Goal: Task Accomplishment & Management: Complete application form

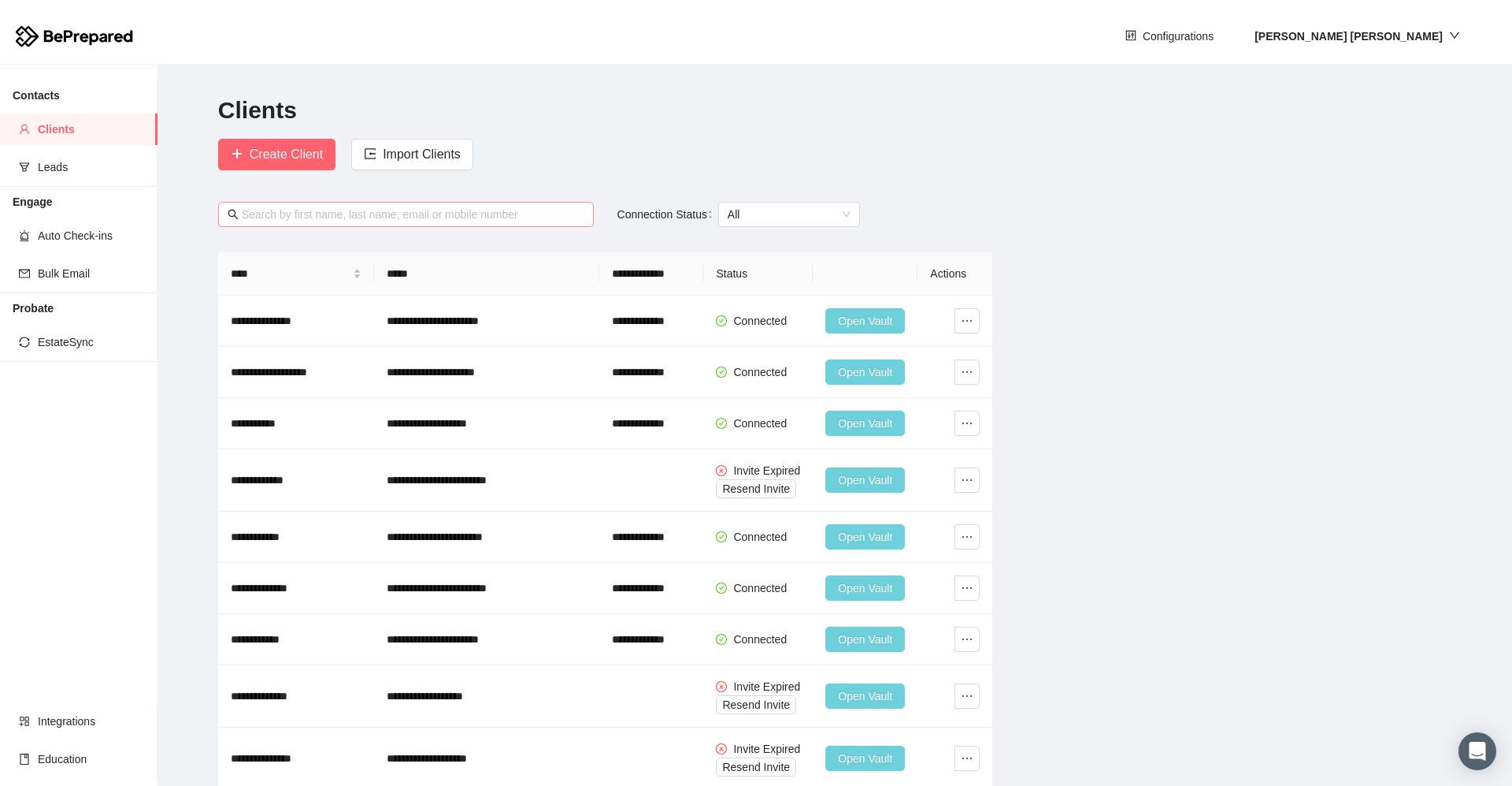
click at [314, 212] on input "text" at bounding box center [413, 215] width 343 height 17
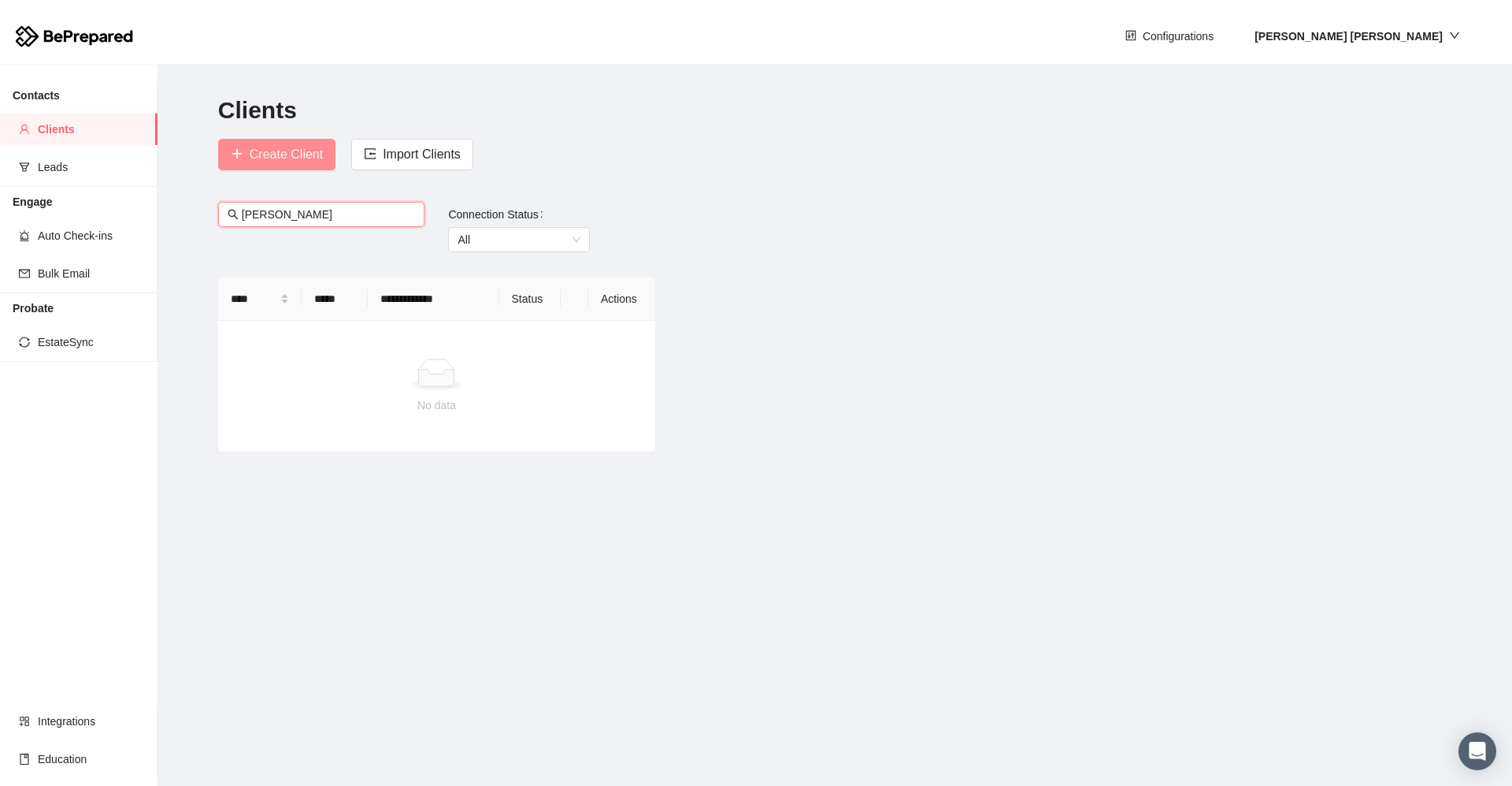
type input "[PERSON_NAME]"
click at [275, 158] on span "Create Client" at bounding box center [286, 154] width 73 height 20
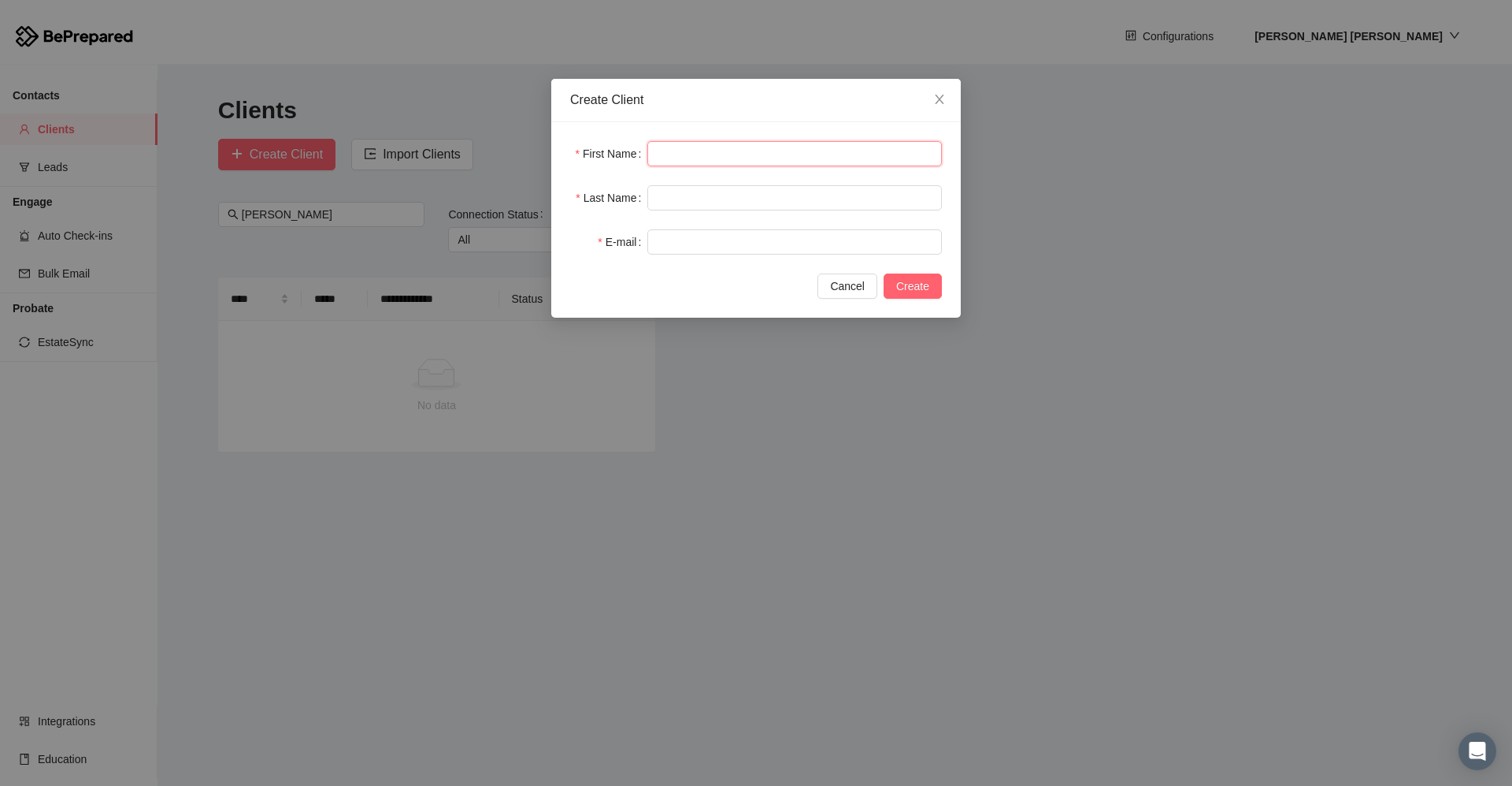
click at [658, 152] on input "text" at bounding box center [794, 153] width 294 height 25
type input "*******"
type input "****"
click at [751, 249] on input "text" at bounding box center [794, 241] width 294 height 25
paste input "**********"
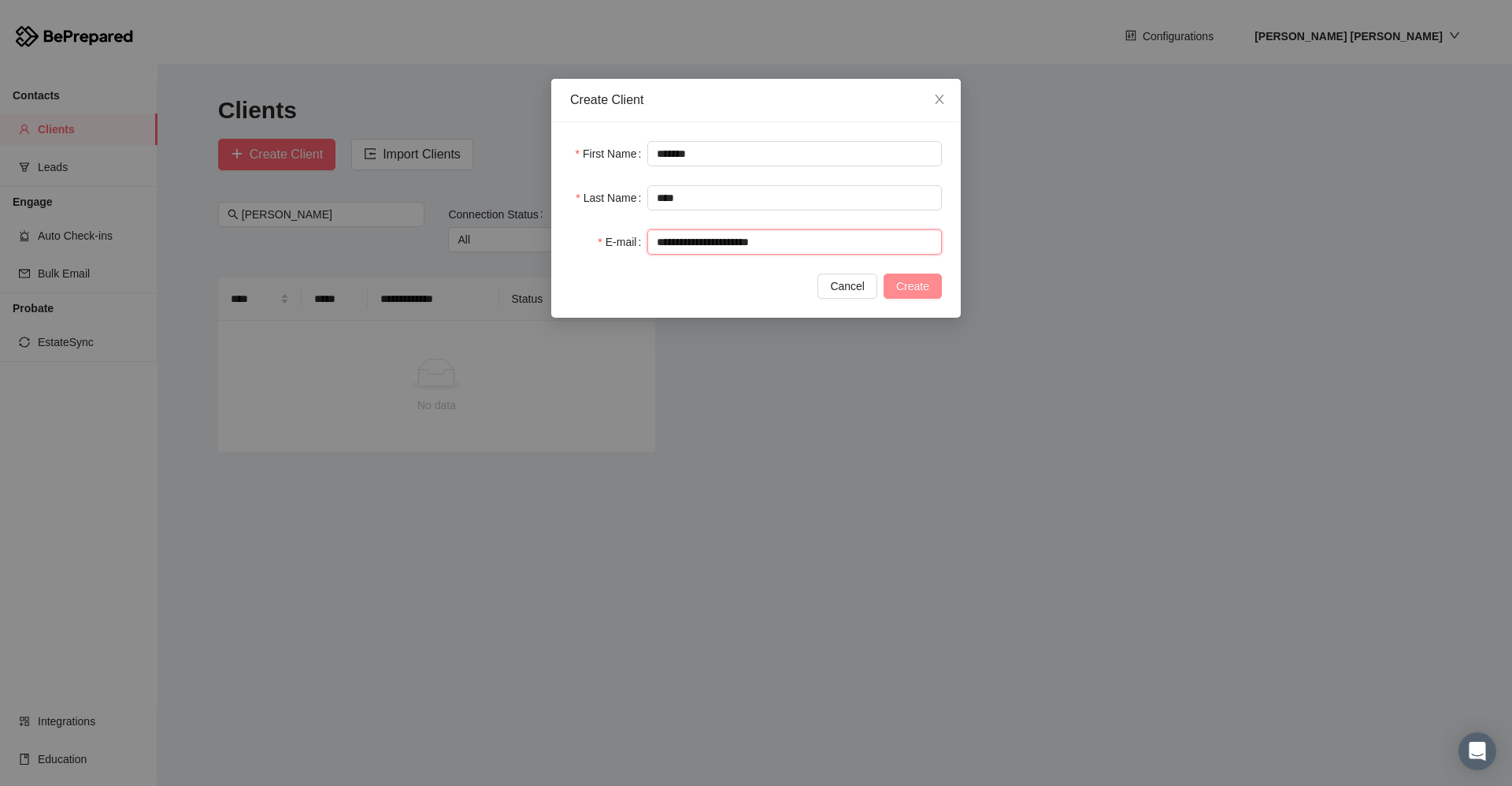
type input "**********"
click at [774, 283] on span "Create" at bounding box center [913, 286] width 33 height 17
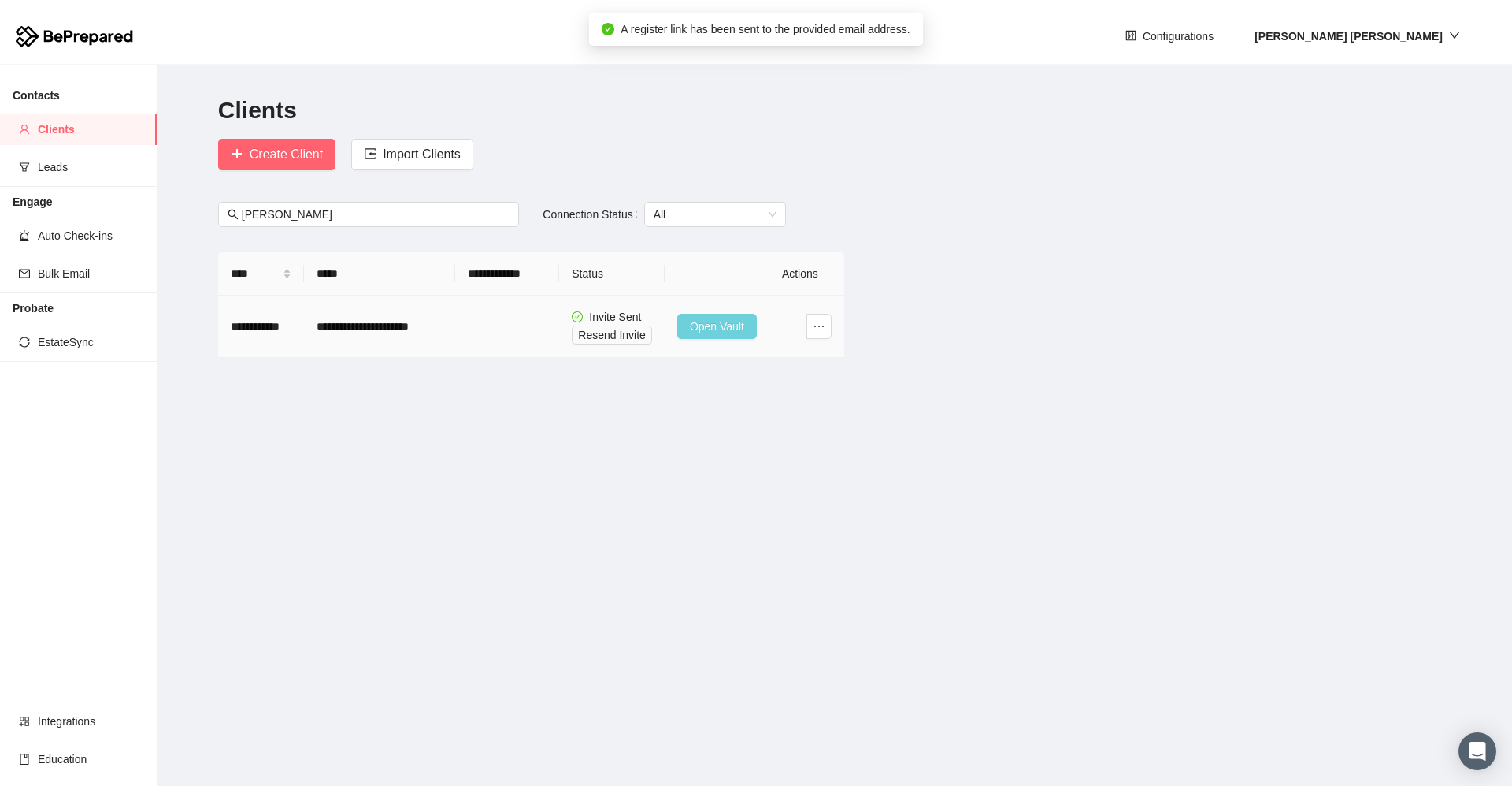
click at [706, 319] on span "Open Vault" at bounding box center [717, 326] width 54 height 17
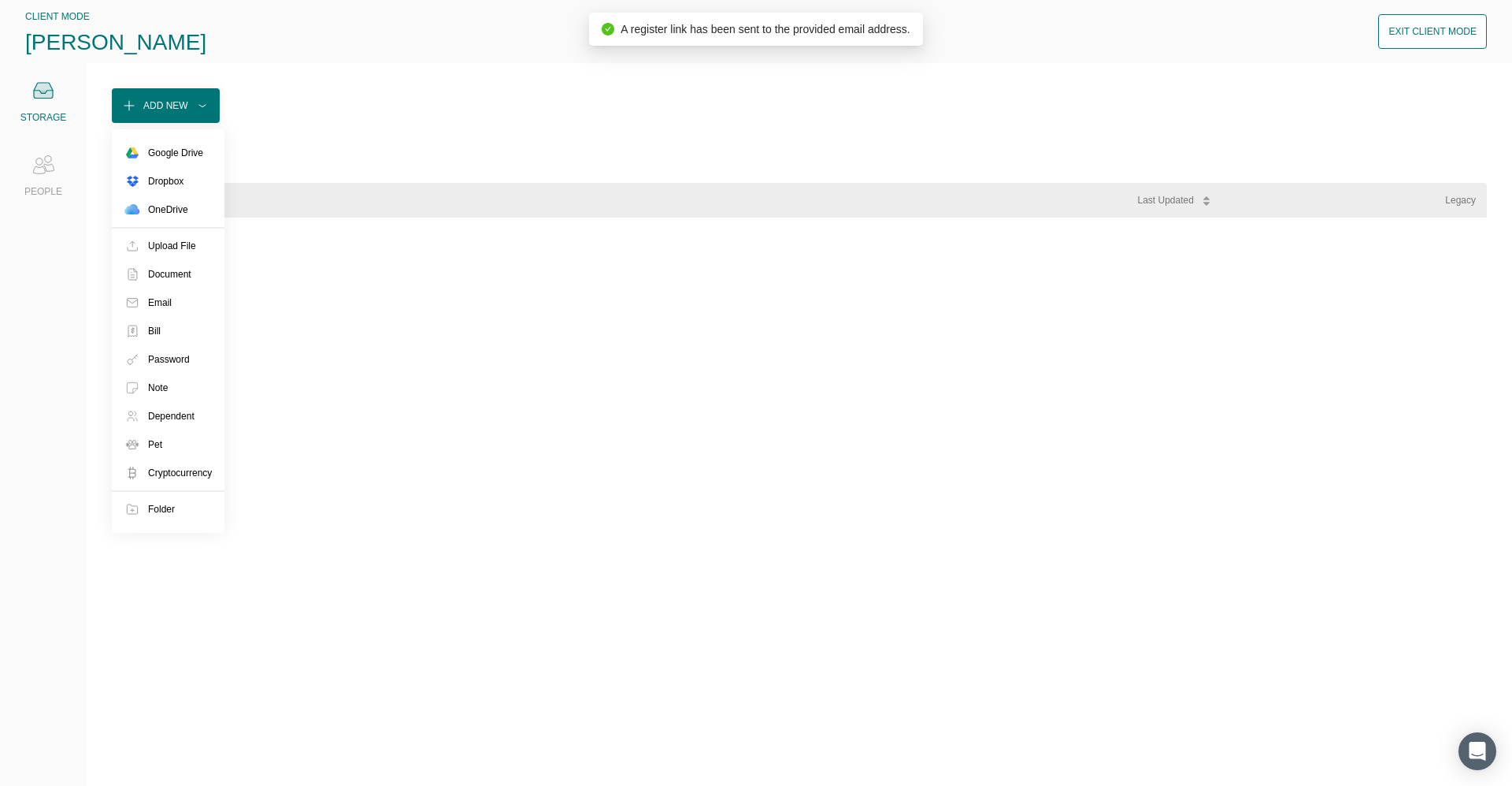
click at [178, 112] on div "Add New" at bounding box center [166, 106] width 45 height 15
click at [164, 246] on div "Upload File" at bounding box center [172, 245] width 48 height 15
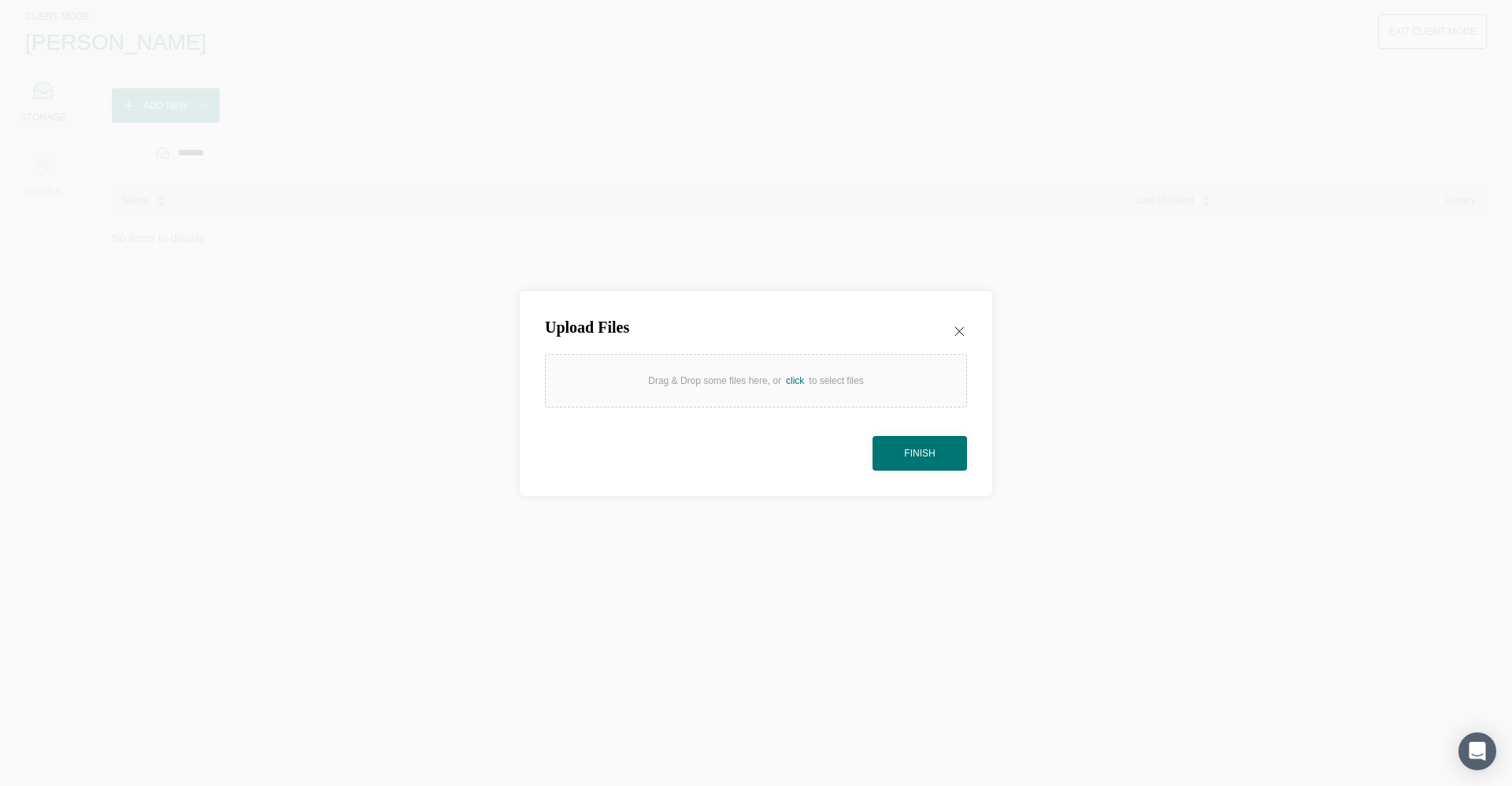
click at [714, 385] on div "Drag & Drop some files here, or click to select files" at bounding box center [756, 380] width 215 height 15
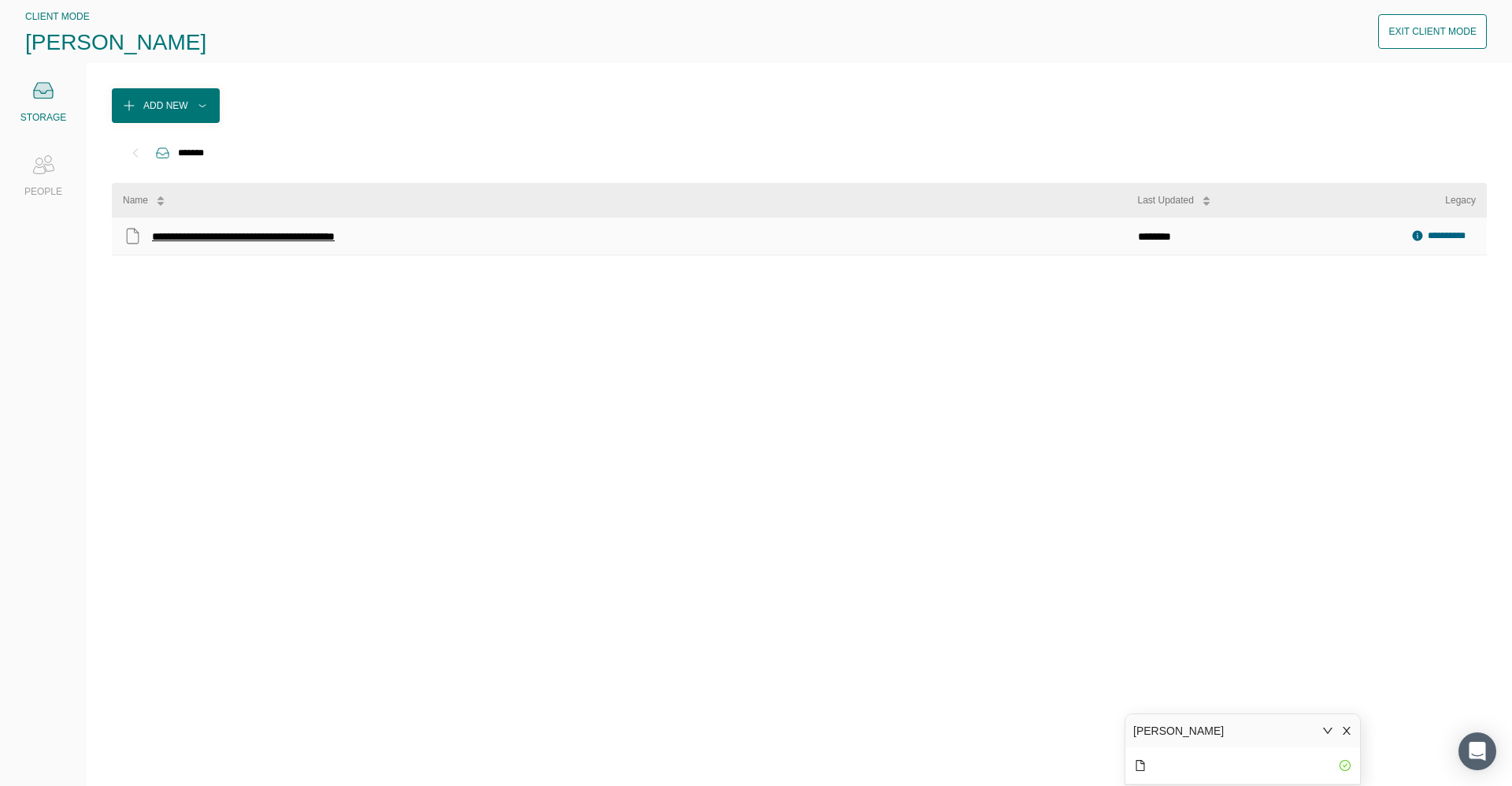
click at [256, 235] on div "**********" at bounding box center [263, 237] width 224 height 21
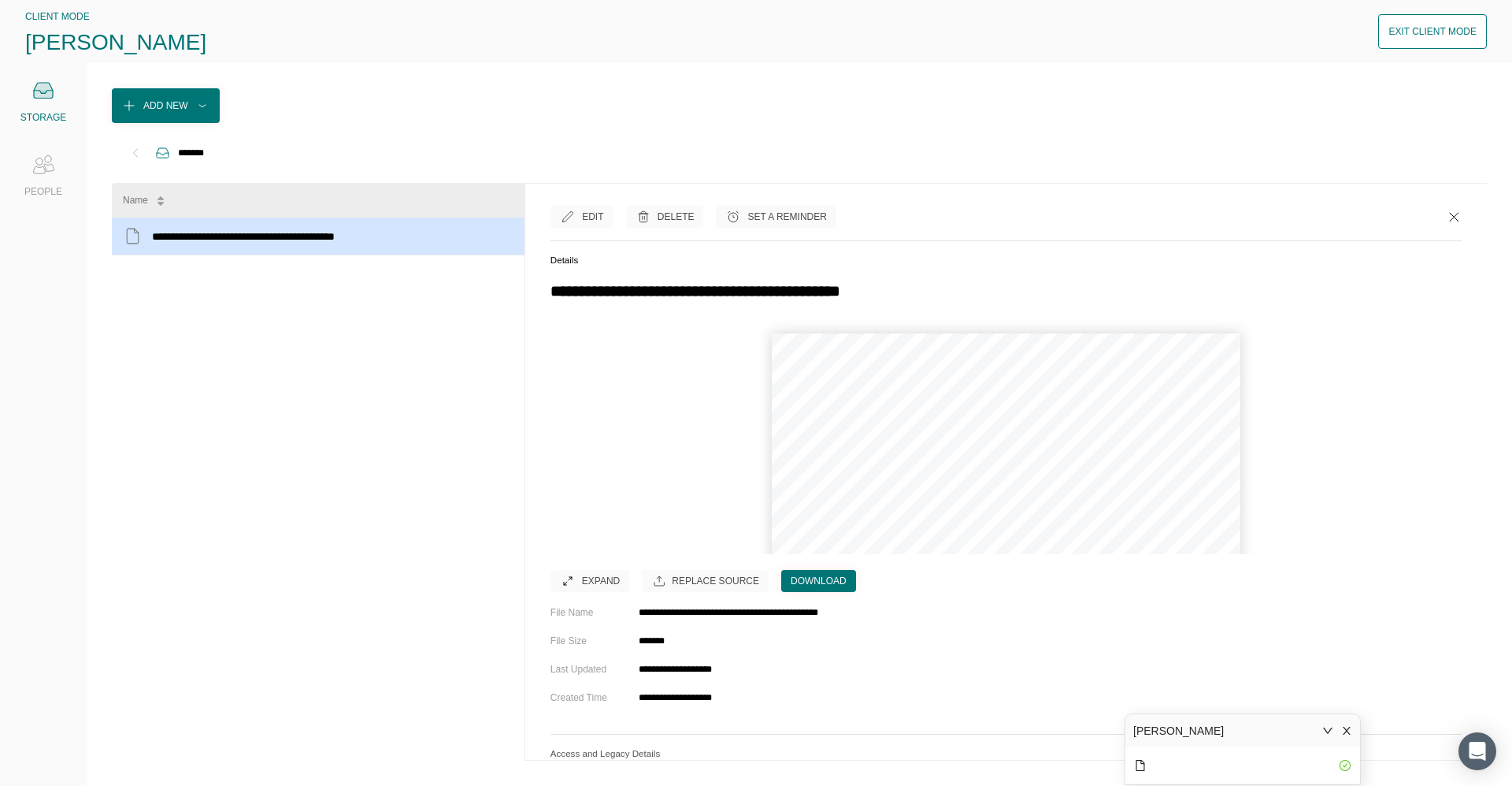
click at [594, 505] on div "Expand" at bounding box center [601, 581] width 38 height 15
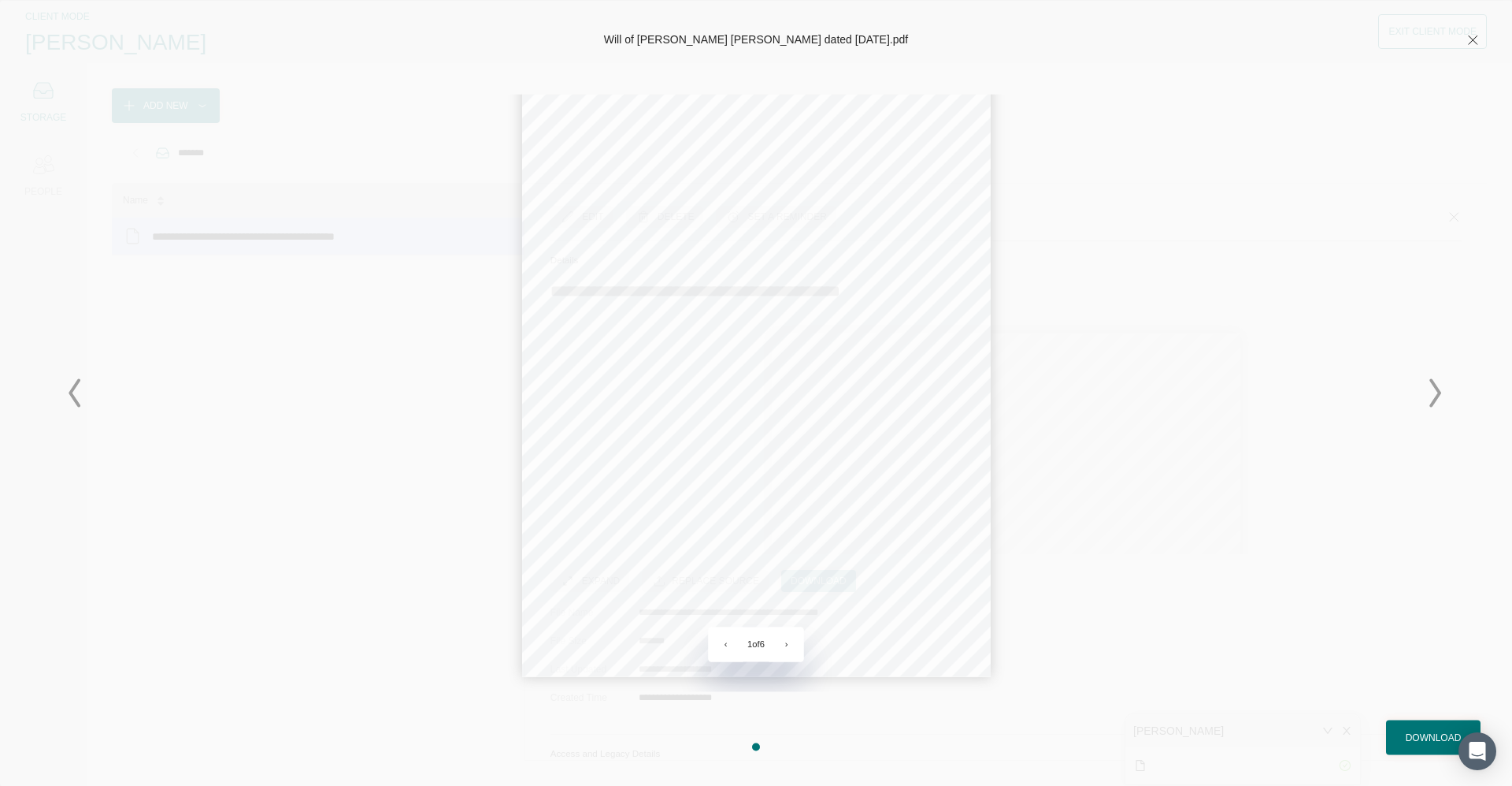
scroll to position [97, 0]
click at [774, 505] on button "›" at bounding box center [786, 644] width 34 height 34
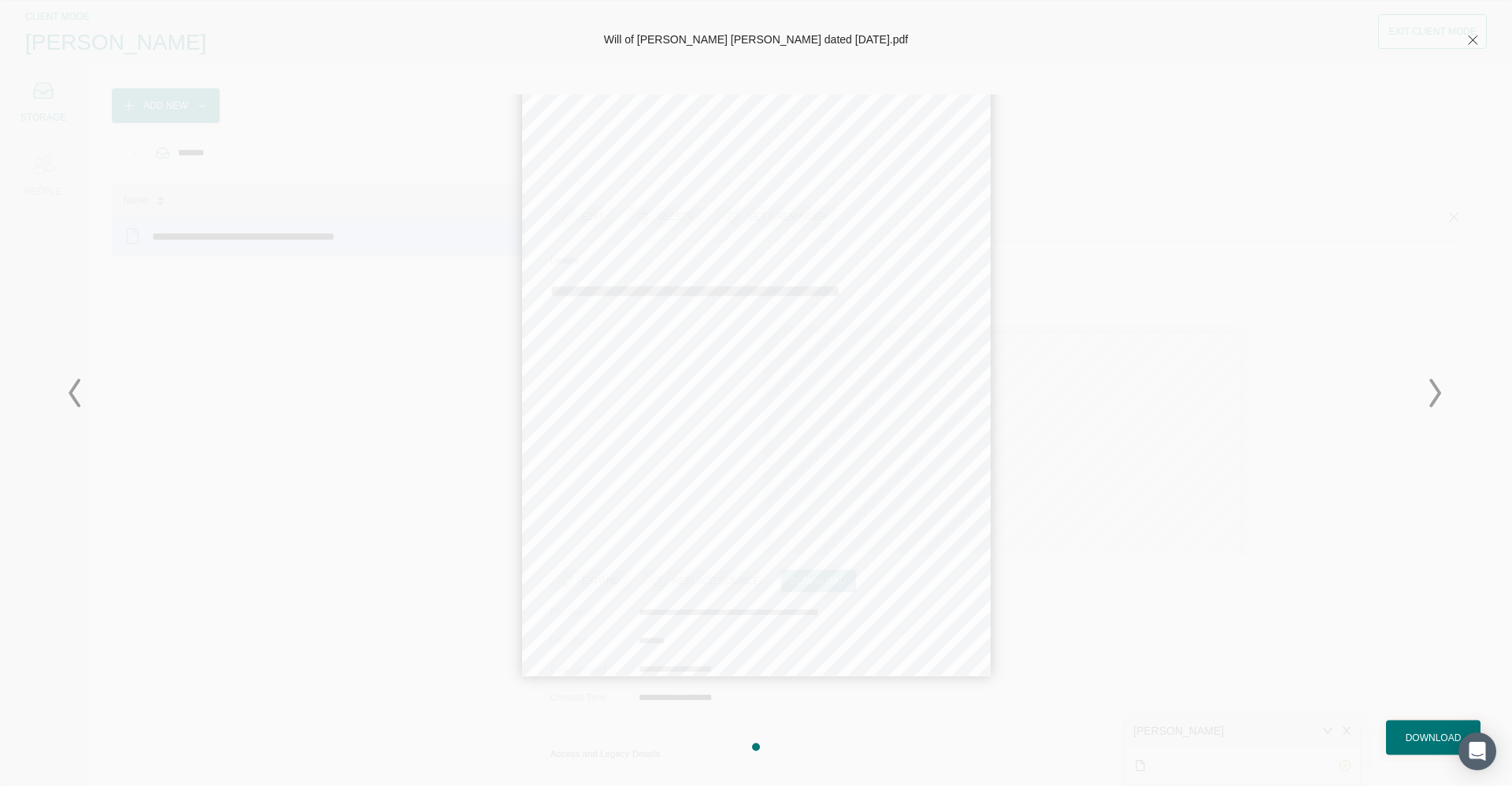
click at [774, 505] on button "›" at bounding box center [786, 644] width 34 height 34
click at [774, 39] on icon at bounding box center [1473, 39] width 15 height 15
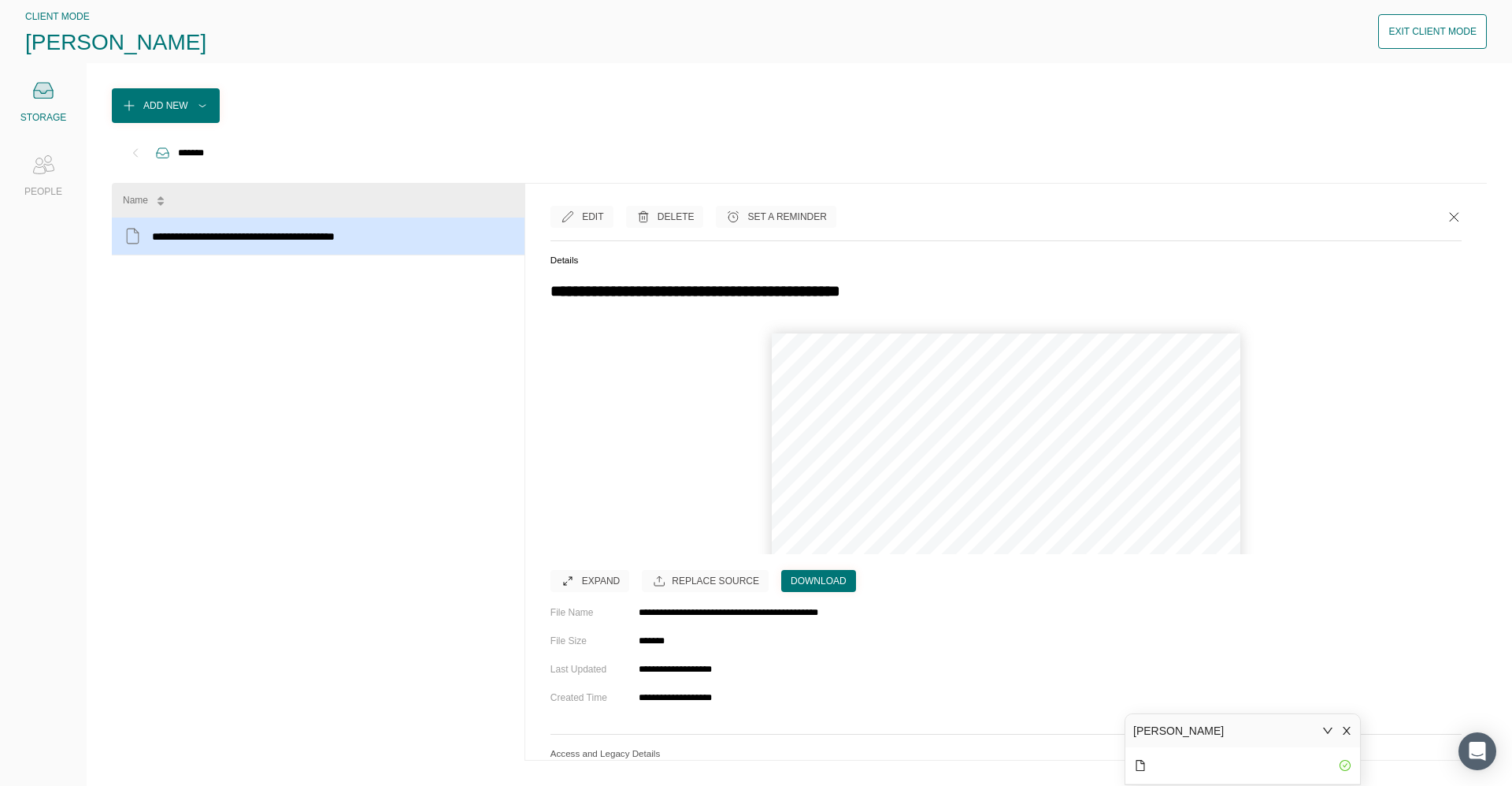
click at [774, 29] on div "Exit Client Mode" at bounding box center [1432, 32] width 88 height 15
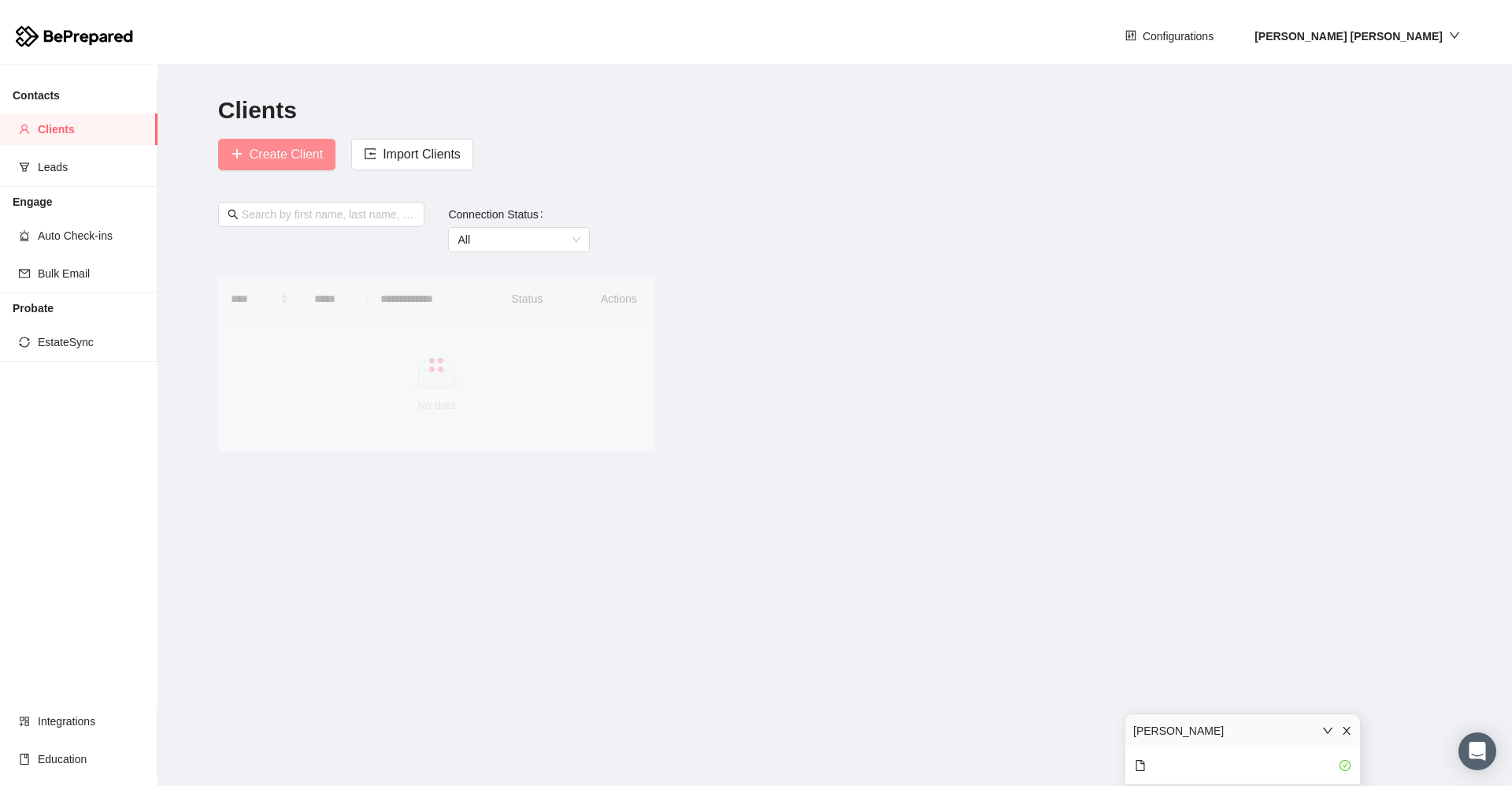
click at [242, 156] on icon "plus" at bounding box center [237, 154] width 13 height 13
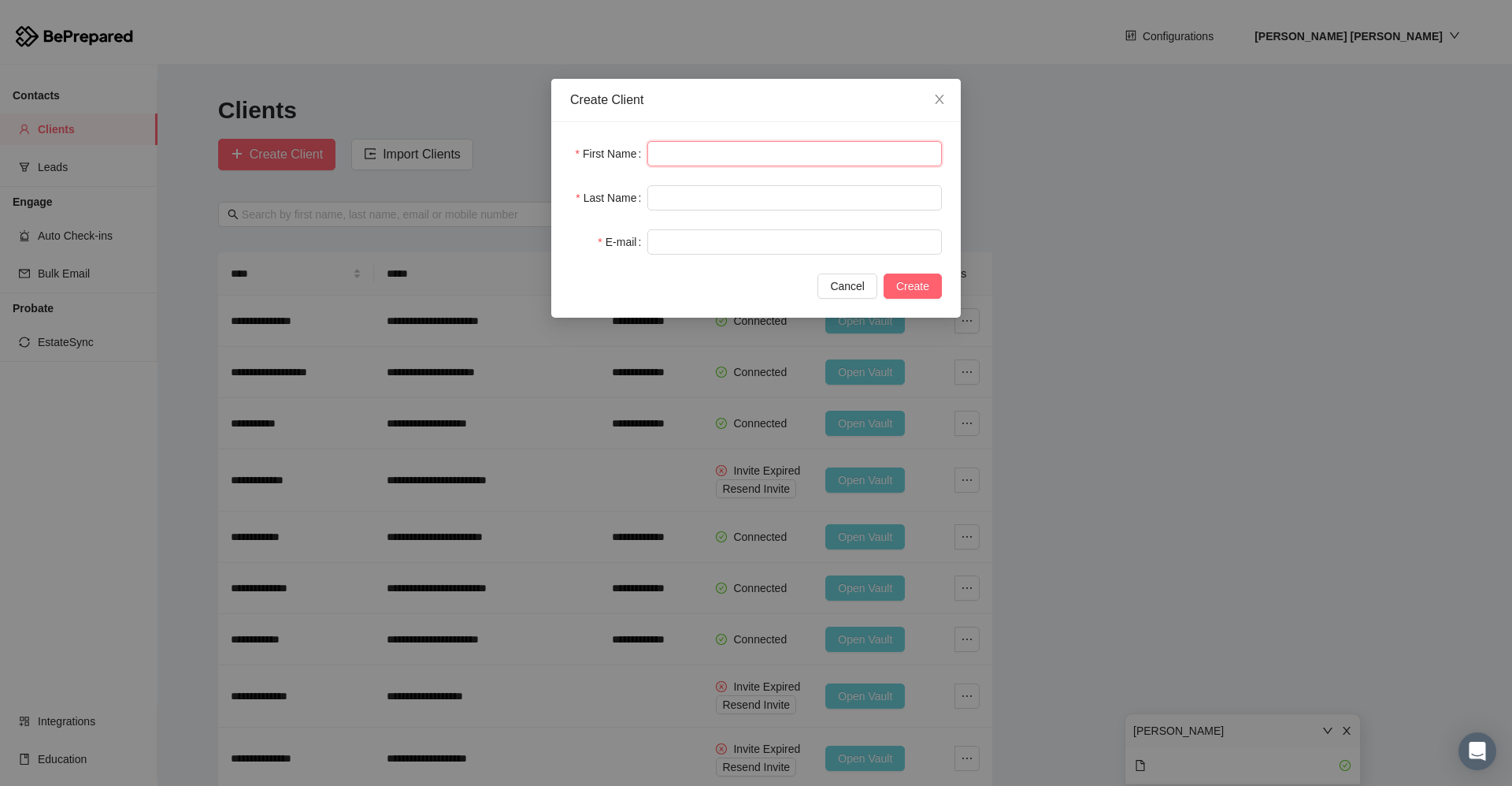
click at [681, 154] on input "text" at bounding box center [794, 153] width 294 height 25
type input "*********"
type input "****"
click at [702, 243] on input "text" at bounding box center [794, 241] width 294 height 25
paste input "**********"
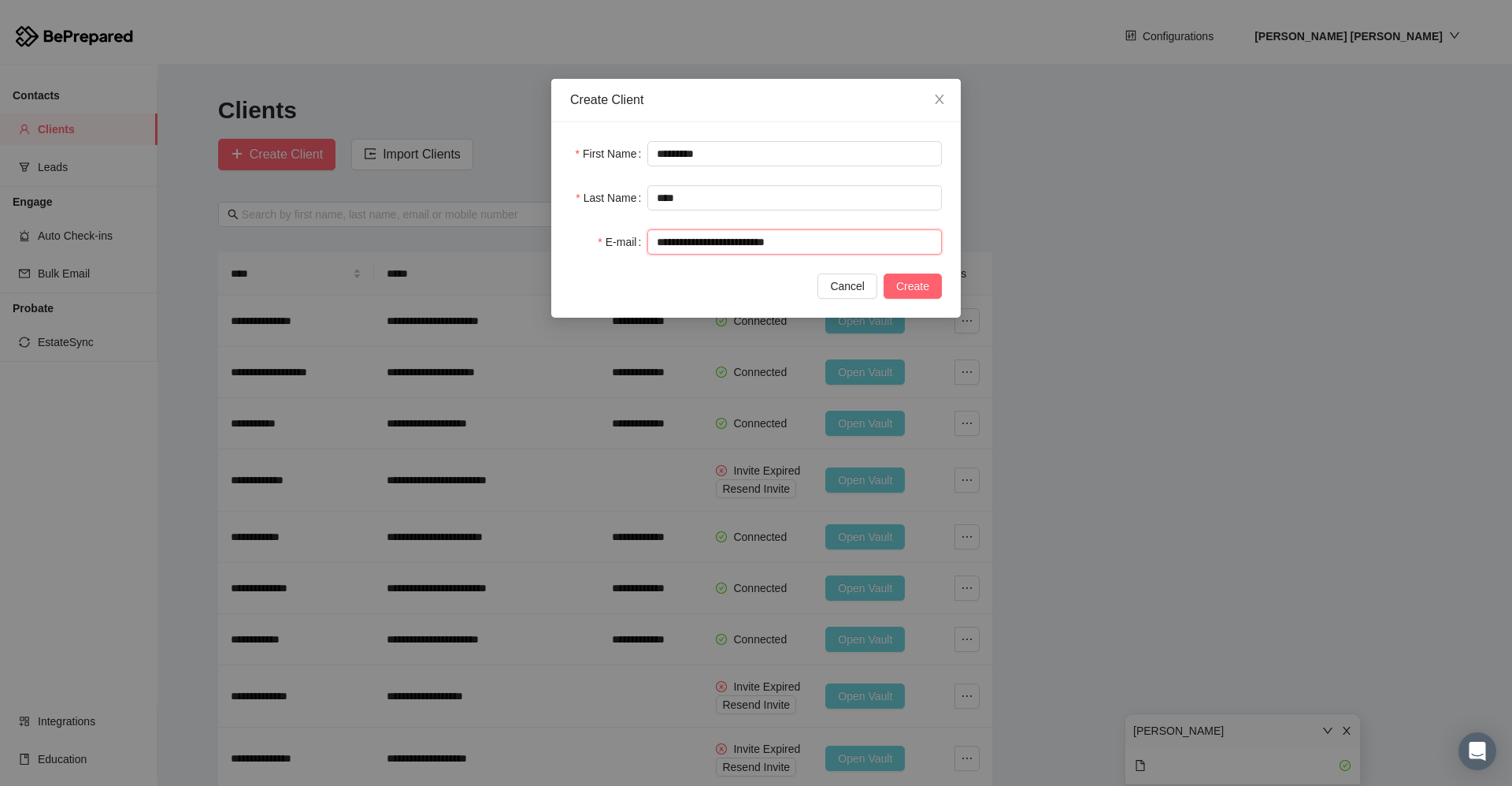
type input "**********"
click at [774, 281] on span "Create" at bounding box center [913, 286] width 33 height 17
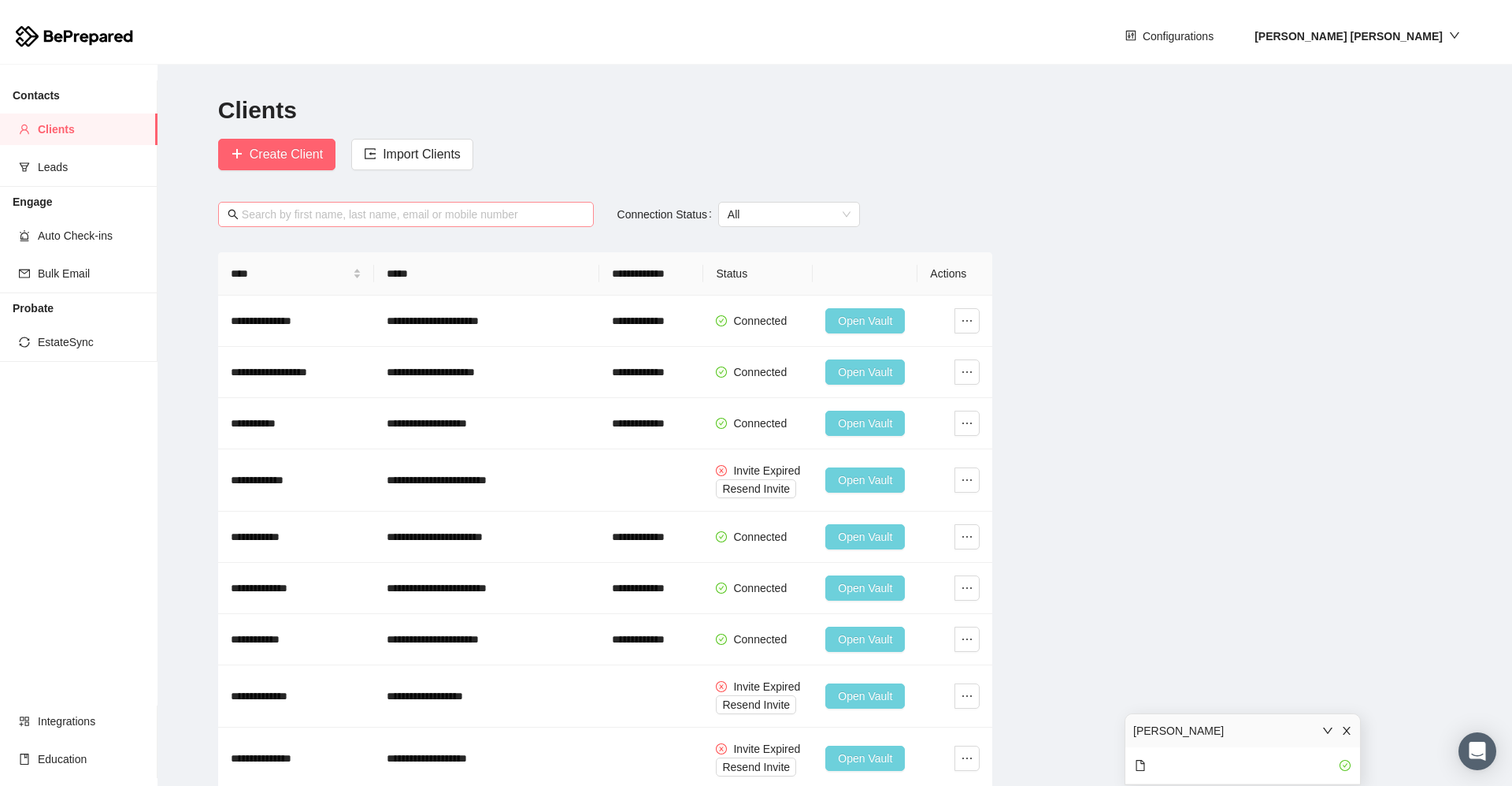
click at [279, 215] on input "text" at bounding box center [413, 215] width 343 height 17
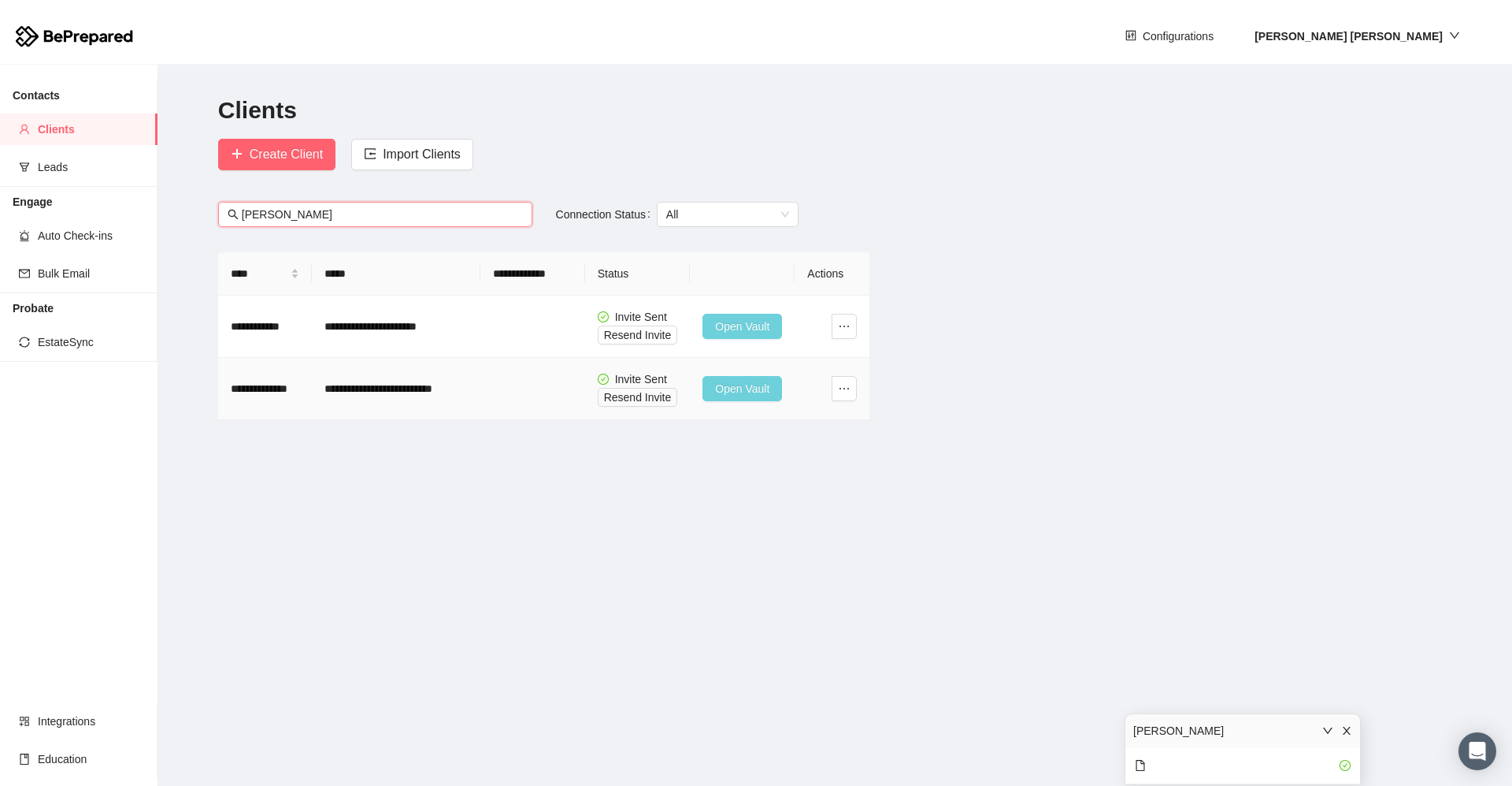
type input "[PERSON_NAME]"
click at [726, 392] on span "Open Vault" at bounding box center [742, 389] width 54 height 17
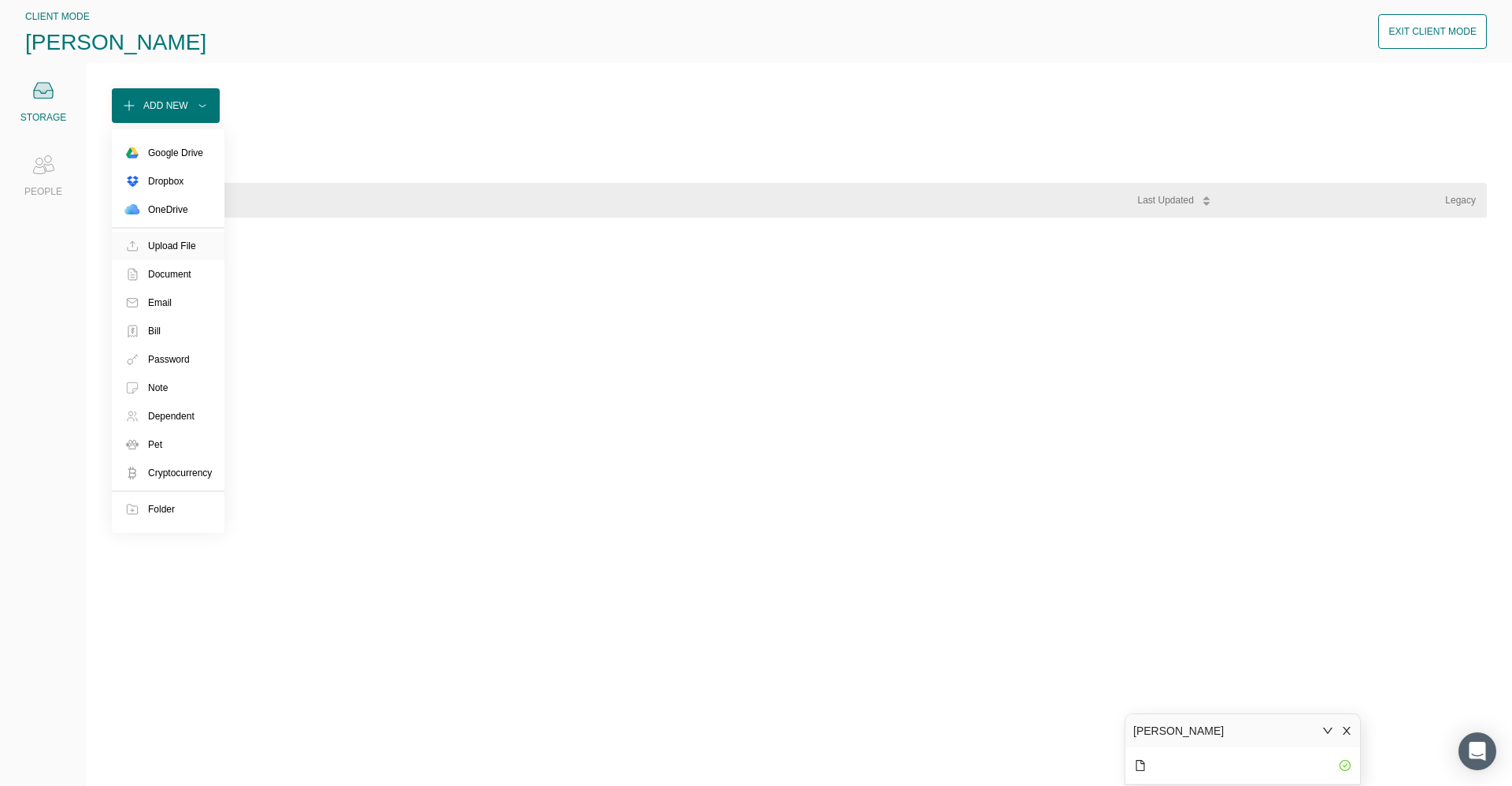
click at [165, 239] on div "Upload File" at bounding box center [172, 245] width 48 height 15
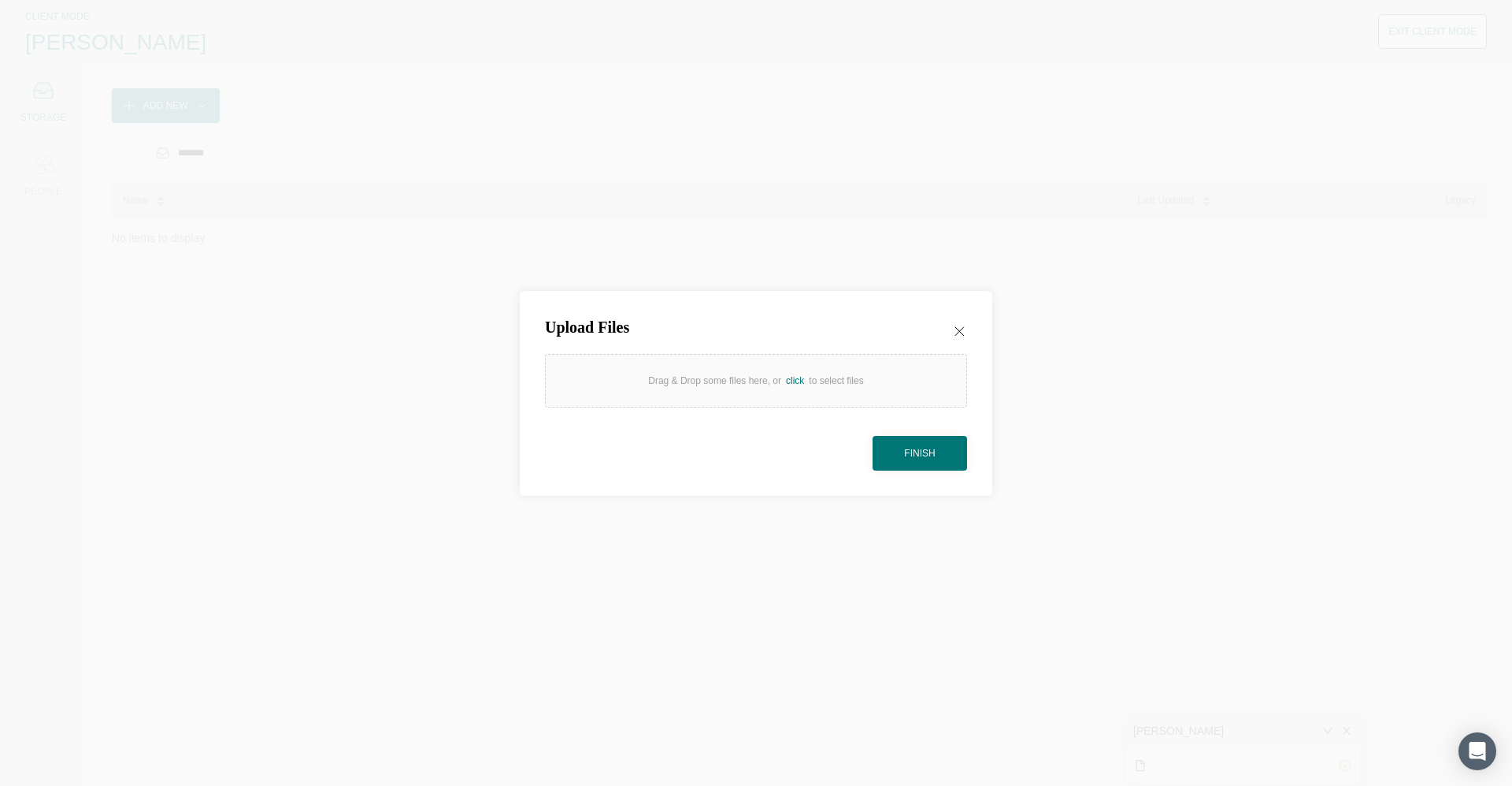
click at [694, 388] on div "Drag & Drop some files here, or click to select files" at bounding box center [756, 380] width 215 height 15
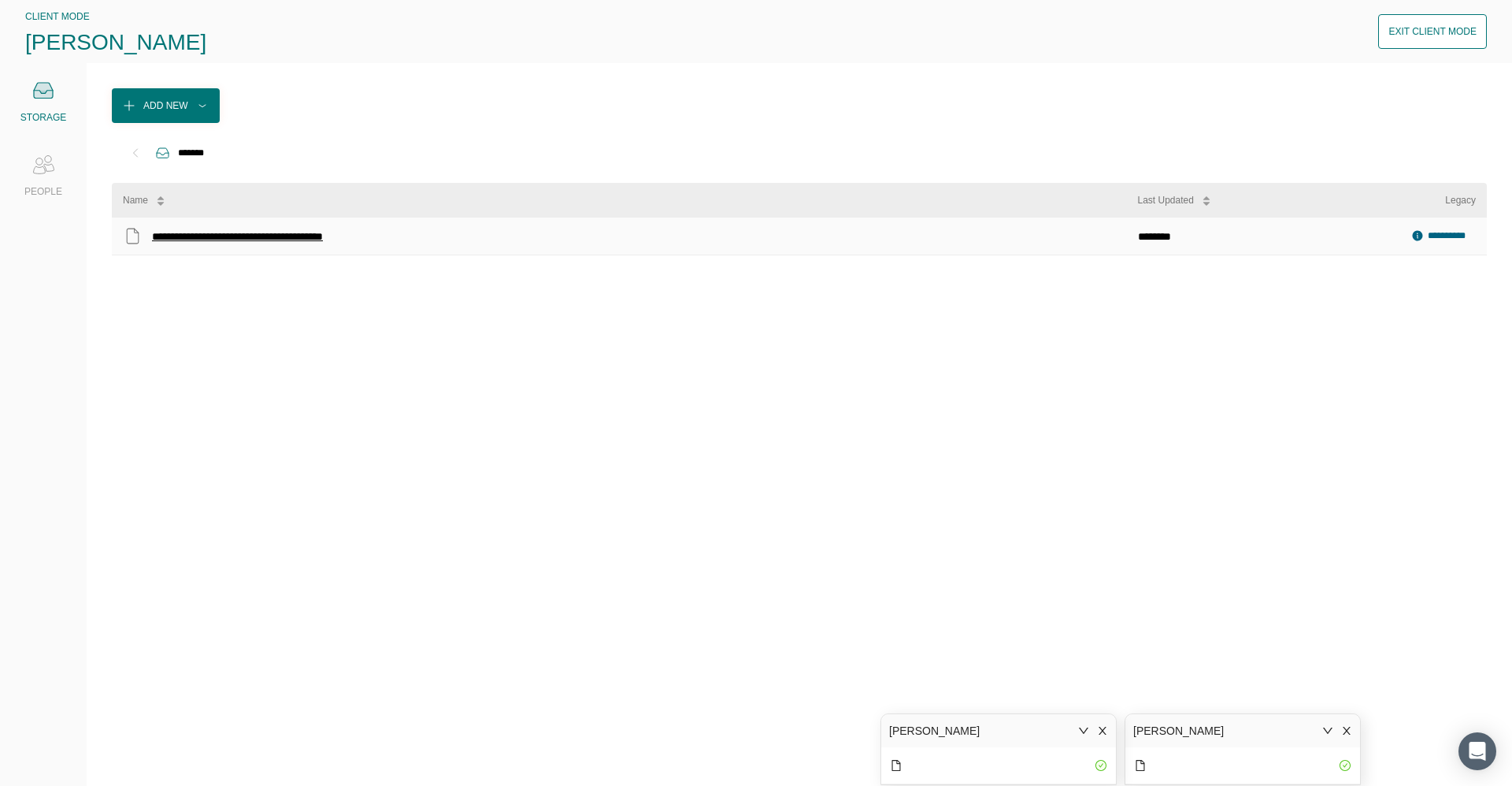
click at [214, 239] on div "**********" at bounding box center [256, 237] width 208 height 21
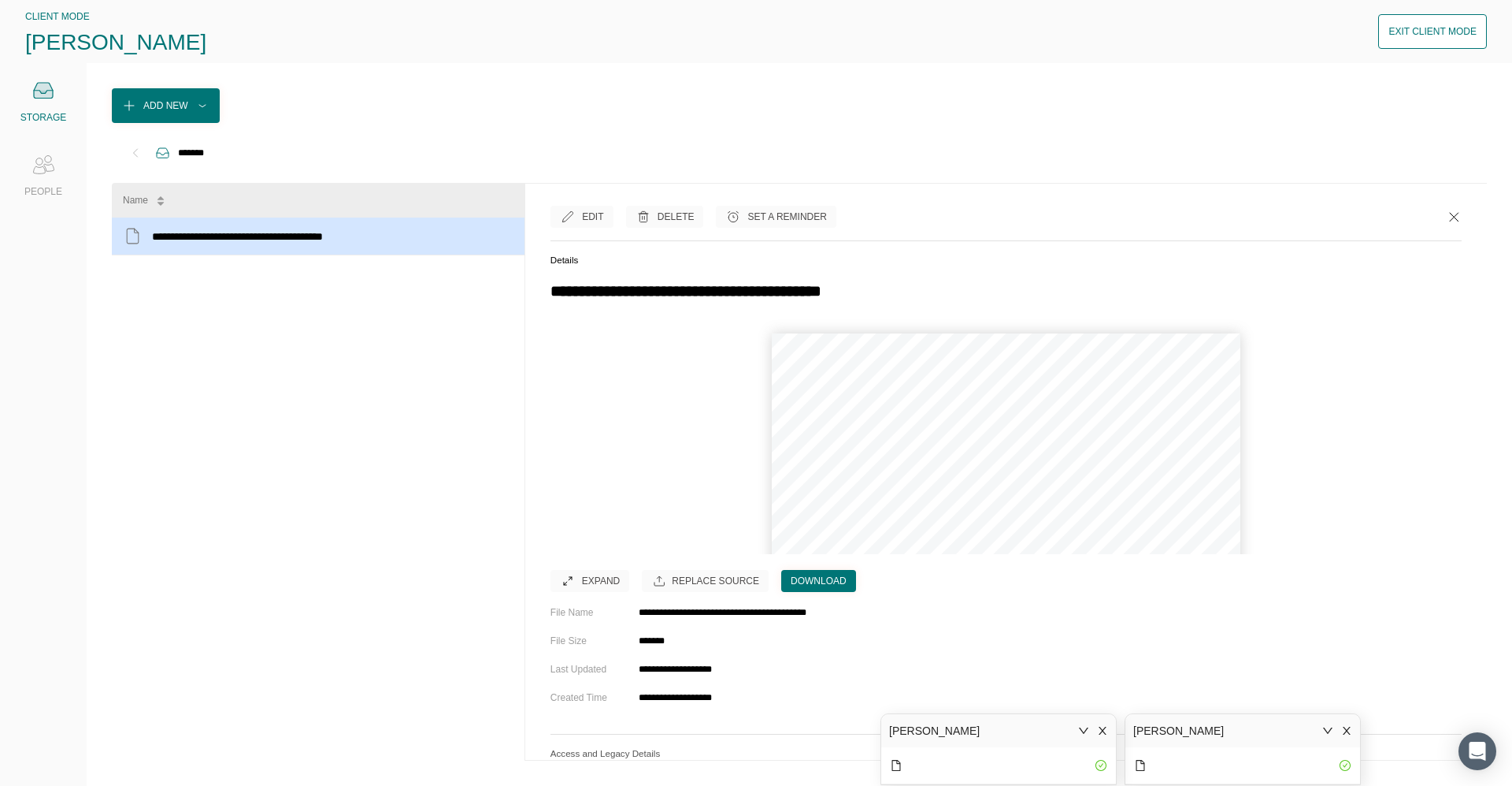
click at [594, 505] on div "Expand" at bounding box center [601, 581] width 38 height 15
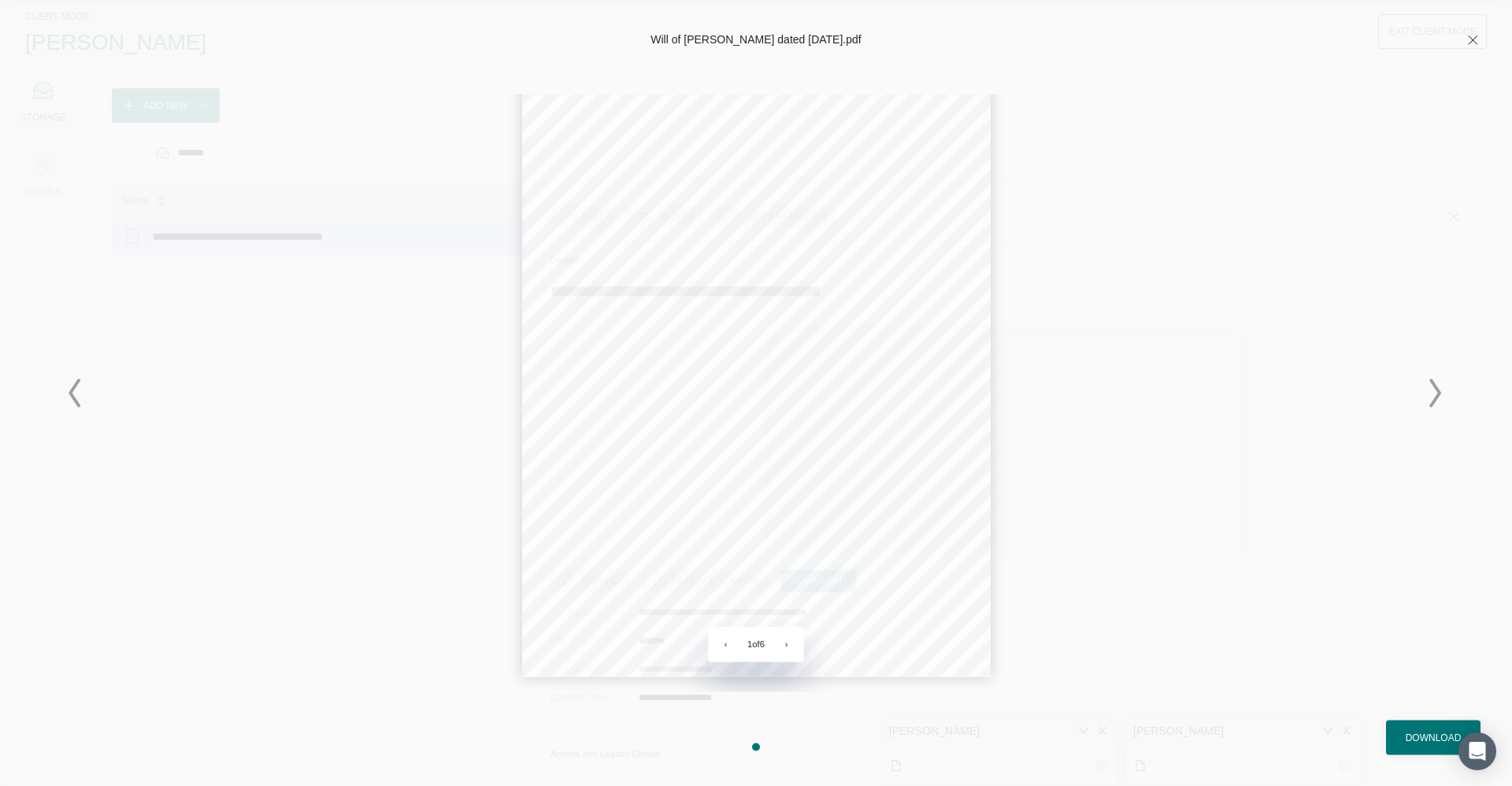
scroll to position [97, 0]
click at [774, 505] on button "›" at bounding box center [786, 644] width 34 height 34
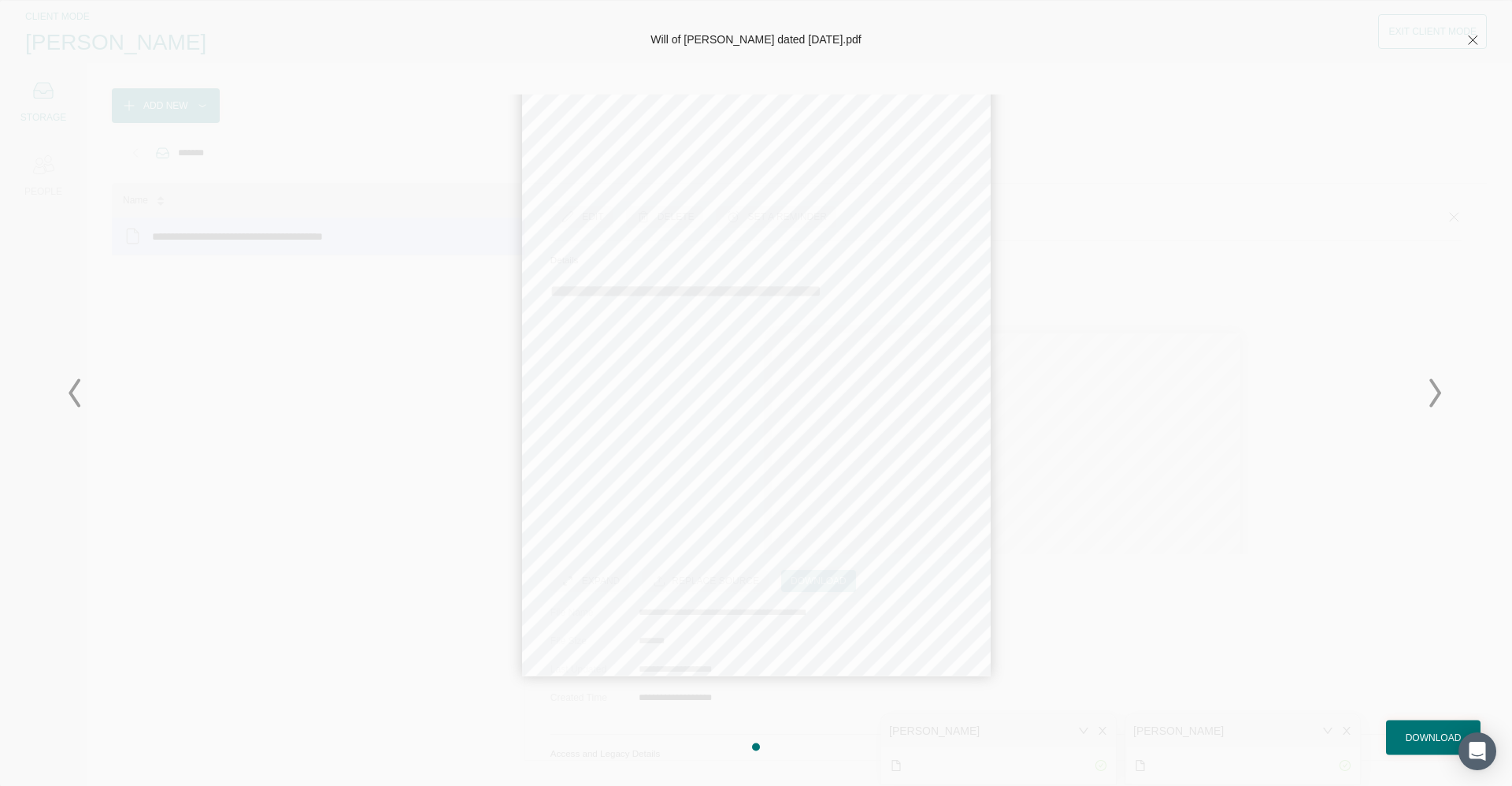
click at [774, 505] on button "›" at bounding box center [786, 644] width 34 height 34
click at [774, 37] on icon at bounding box center [1473, 39] width 9 height 9
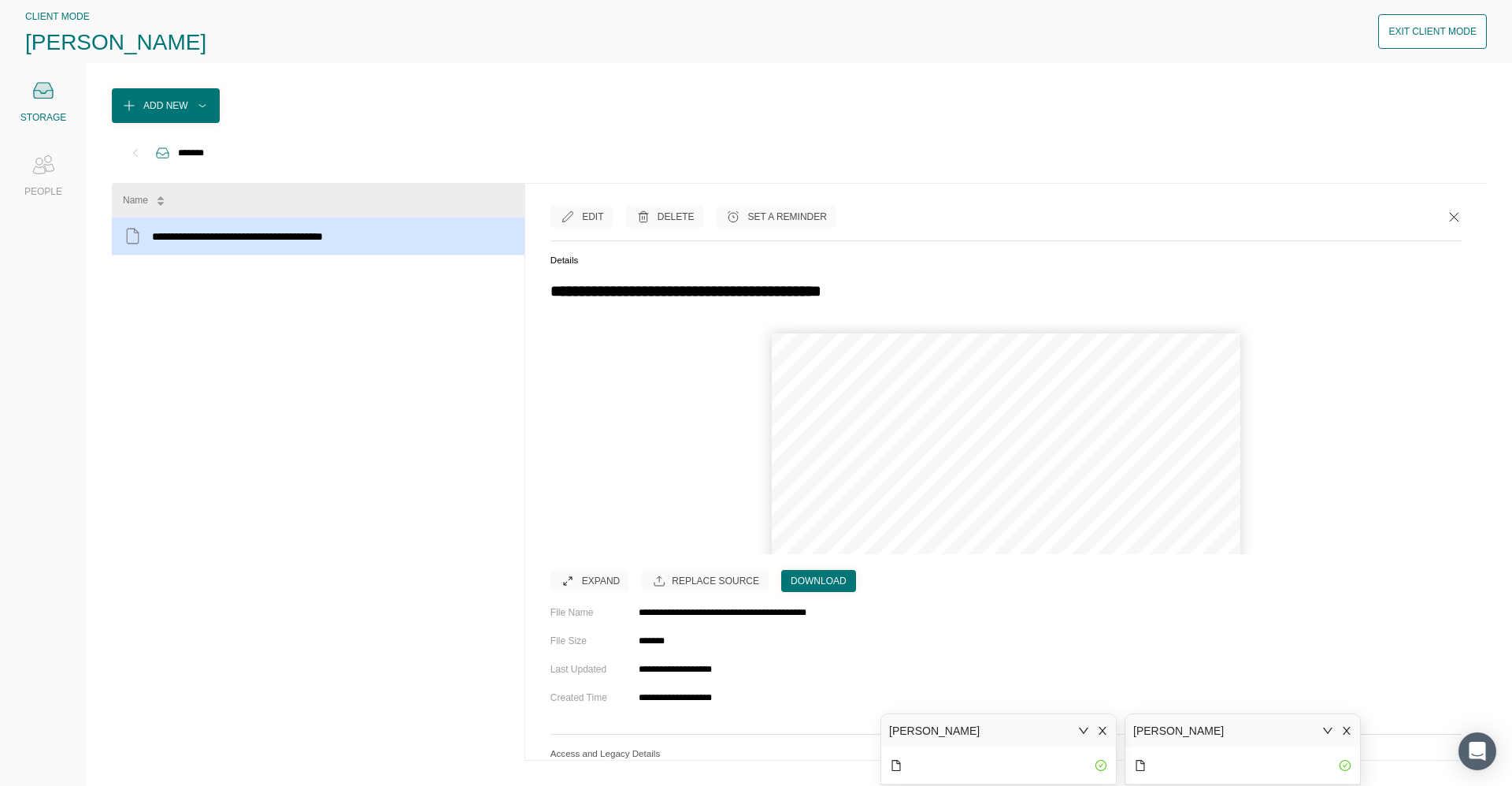
click at [774, 33] on div "Exit Client Mode" at bounding box center [1432, 32] width 88 height 15
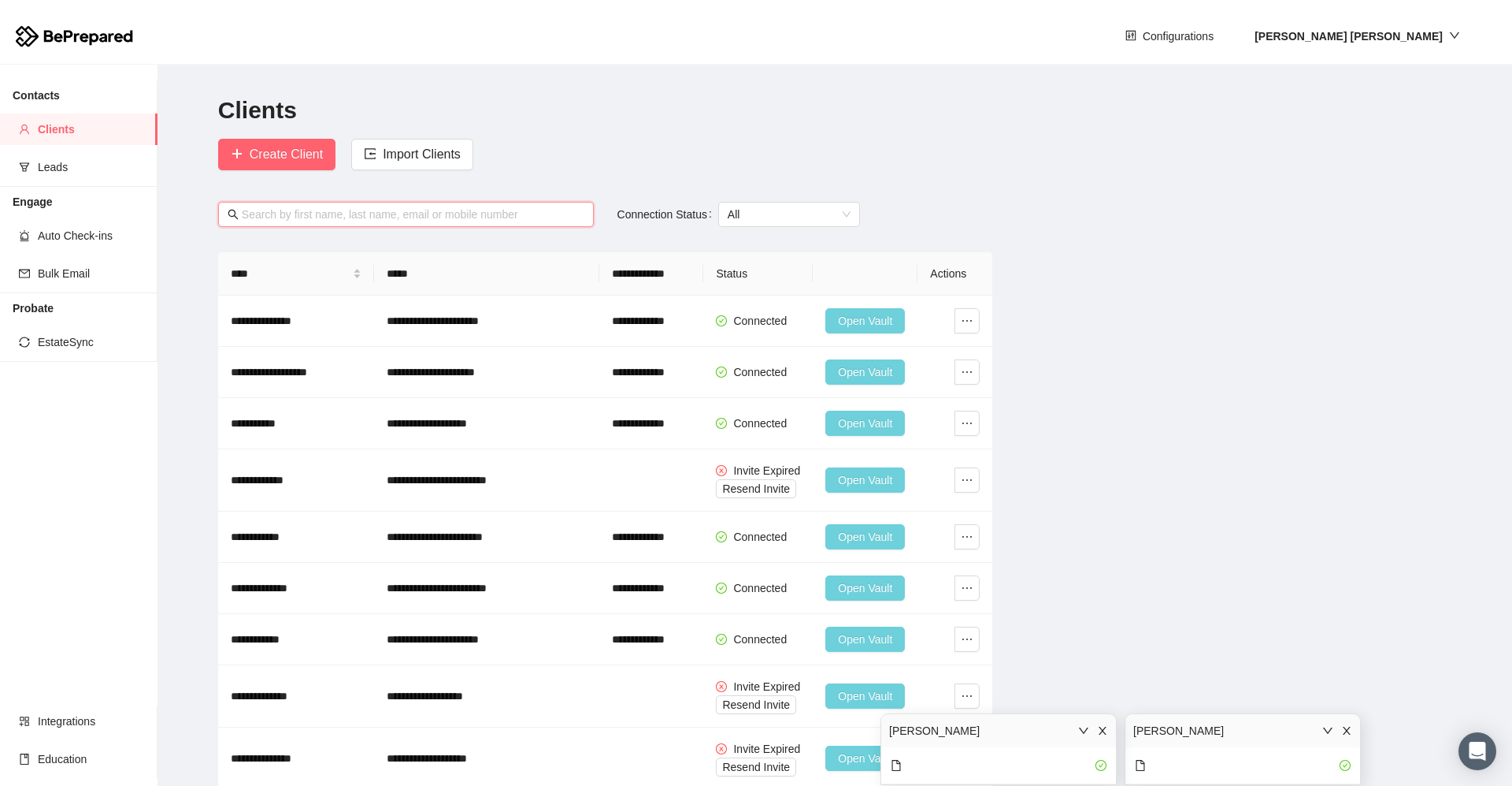
click at [266, 213] on input "text" at bounding box center [413, 215] width 343 height 17
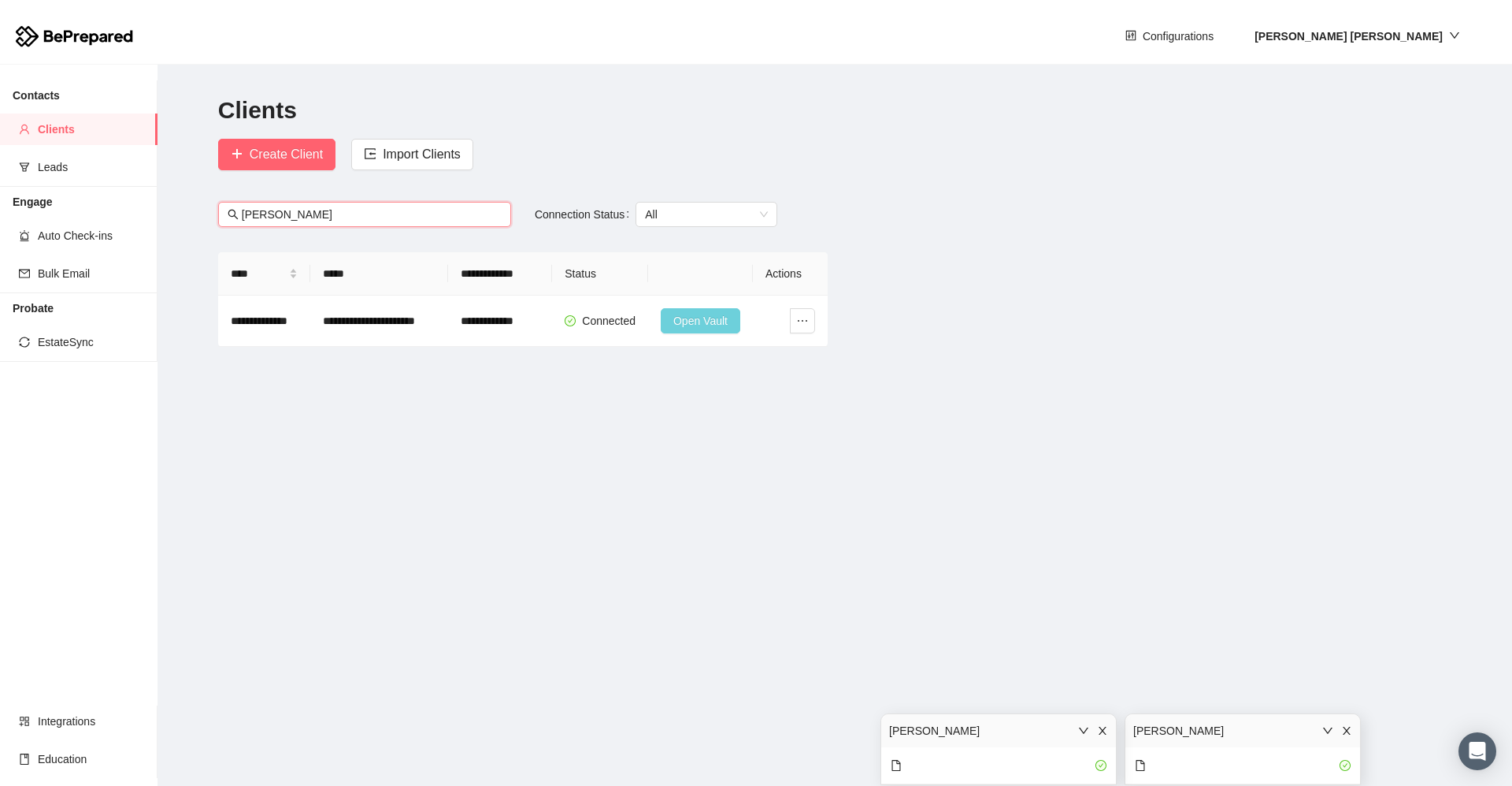
drag, startPoint x: 293, startPoint y: 208, endPoint x: 226, endPoint y: 209, distance: 67.0
click at [226, 209] on span "[PERSON_NAME]" at bounding box center [364, 214] width 293 height 25
type input "ballingal"
drag, startPoint x: 309, startPoint y: 212, endPoint x: 229, endPoint y: 215, distance: 80.1
click at [235, 215] on span "ballingal" at bounding box center [364, 214] width 292 height 25
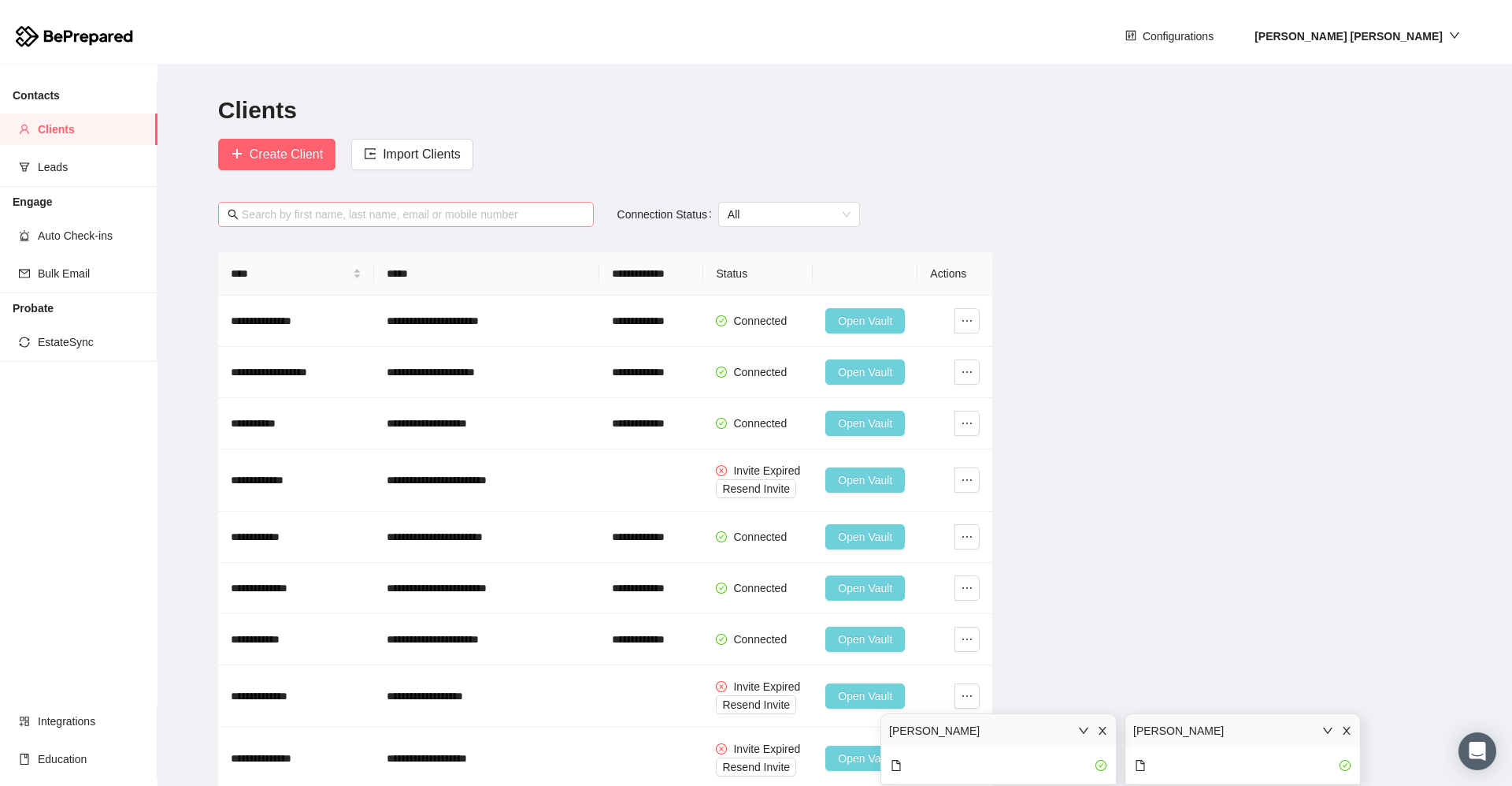
click at [266, 215] on input "text" at bounding box center [413, 215] width 343 height 17
type input "oldham"
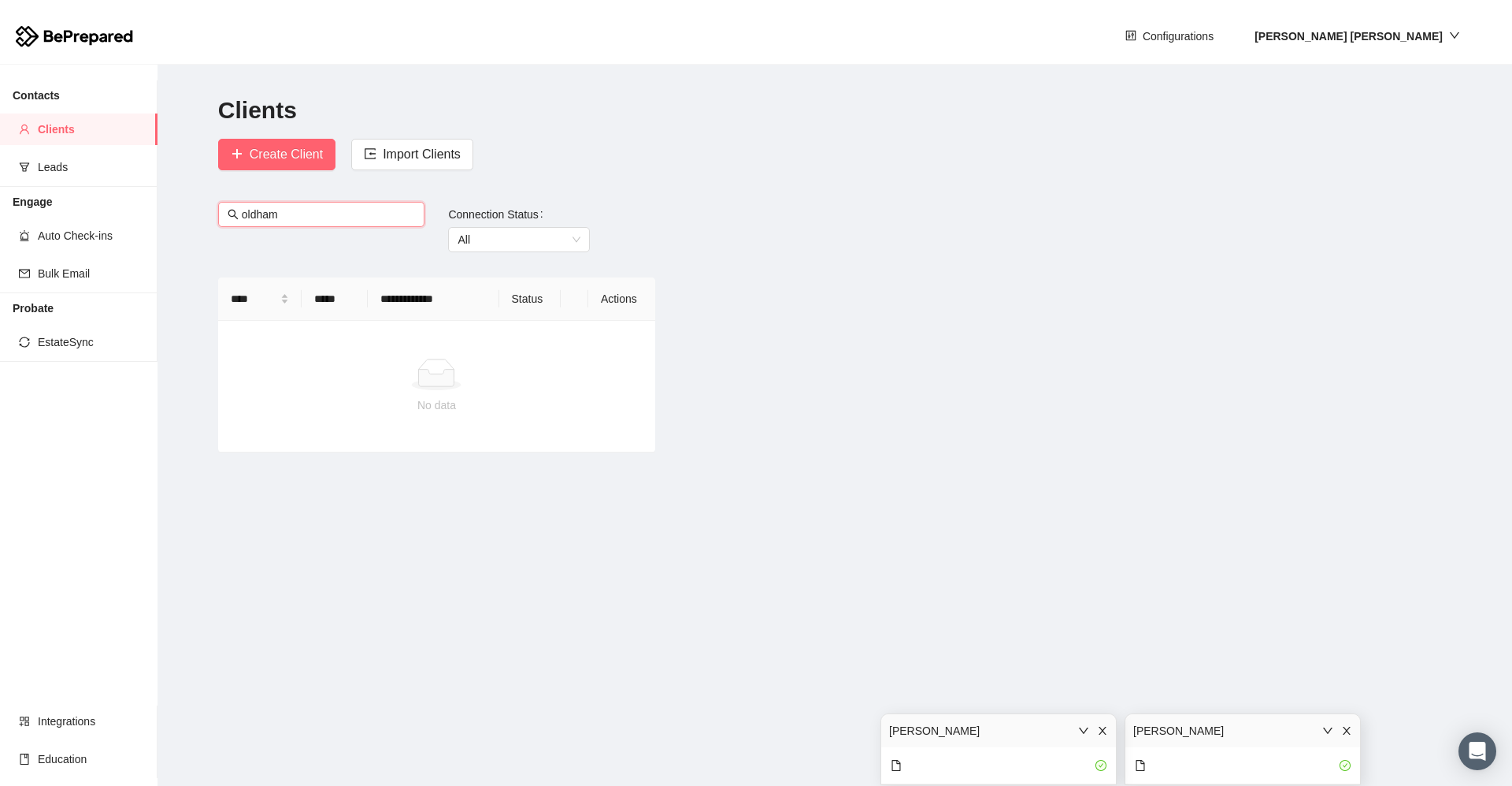
drag, startPoint x: 298, startPoint y: 214, endPoint x: 229, endPoint y: 214, distance: 69.0
click at [229, 214] on span "oldham" at bounding box center [322, 214] width 208 height 25
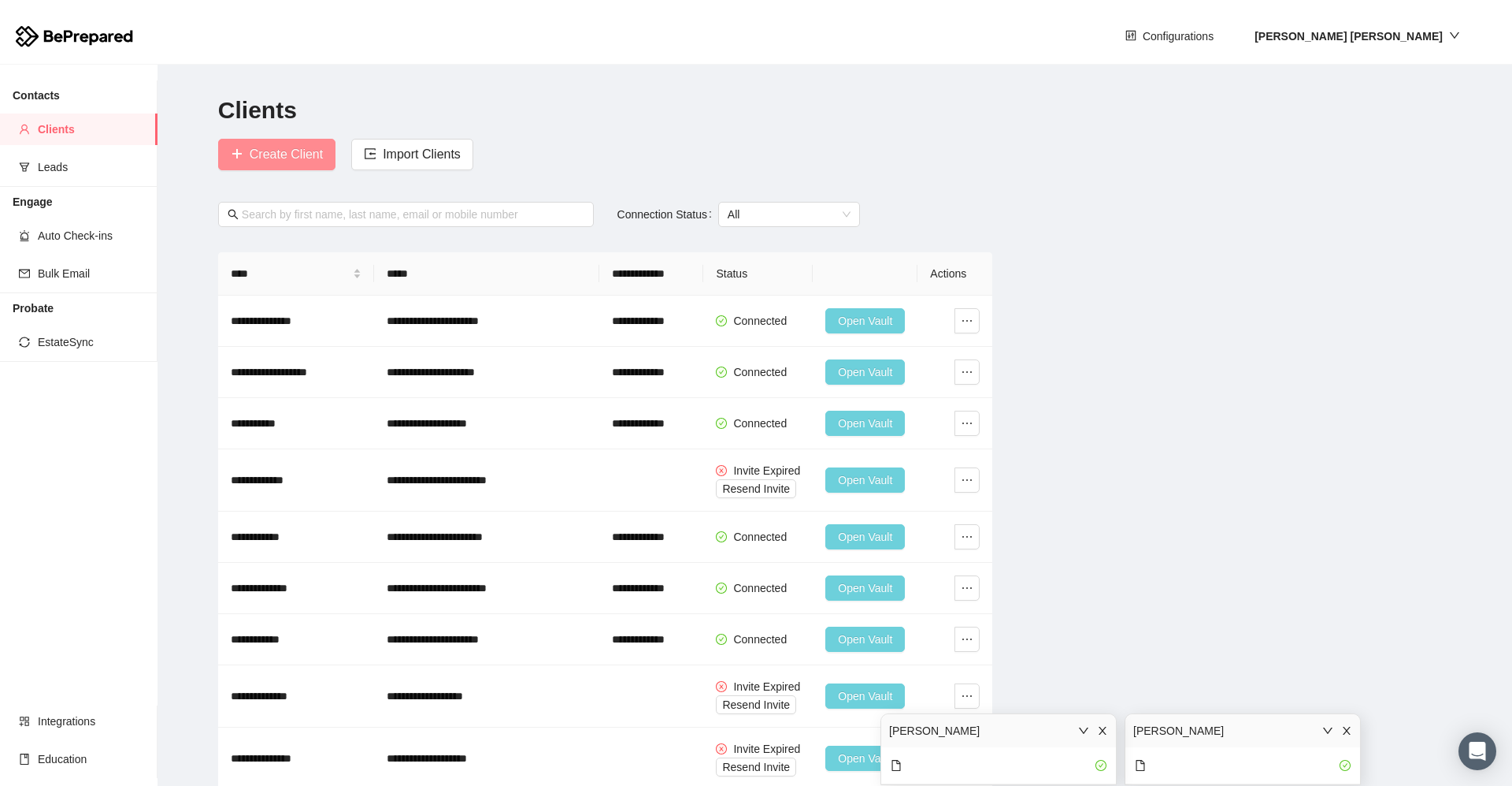
click at [291, 160] on span "Create Client" at bounding box center [286, 154] width 73 height 20
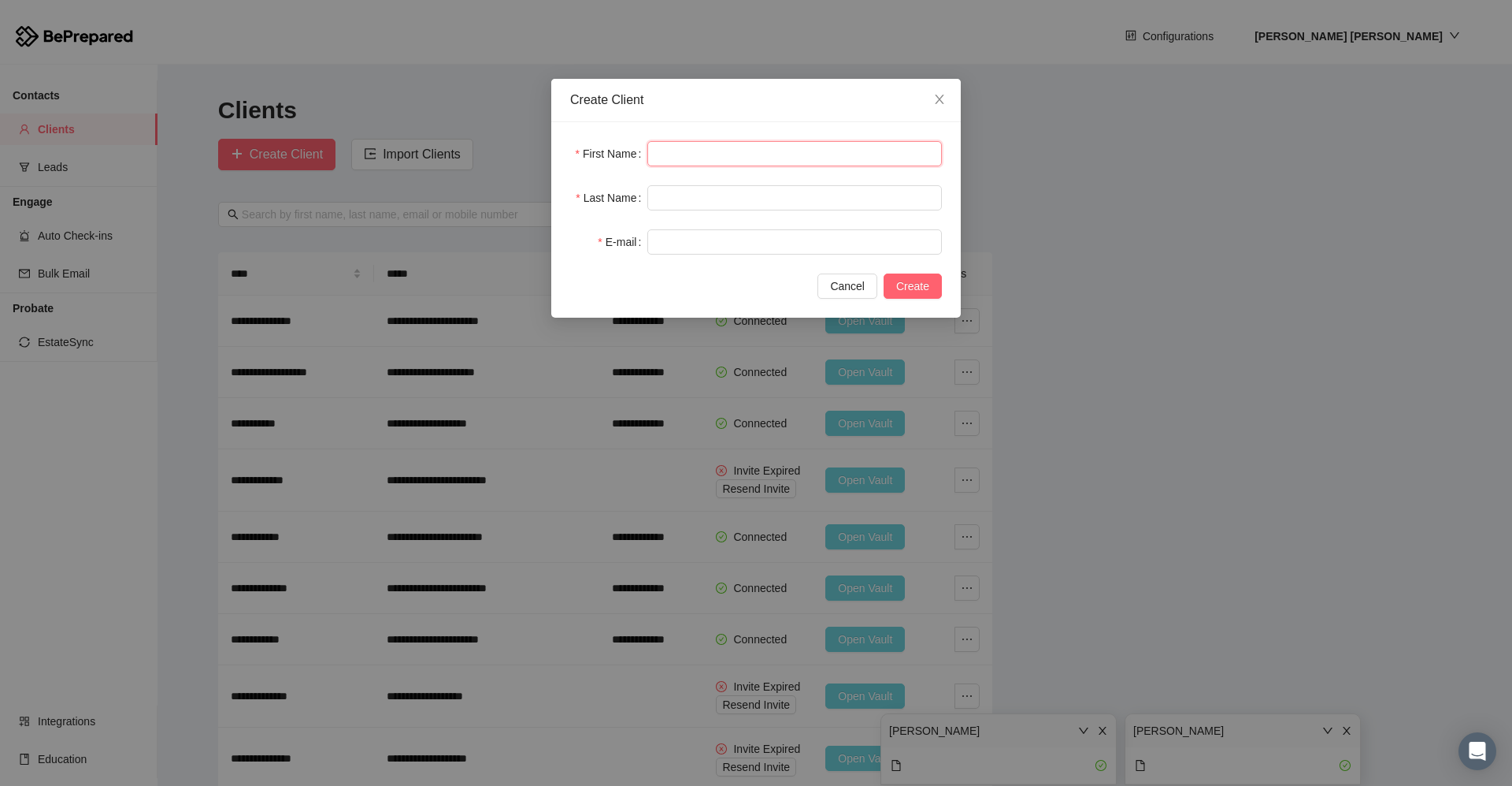
click at [671, 156] on input "text" at bounding box center [794, 153] width 294 height 25
type input "********"
type input "******"
click at [714, 240] on input "text" at bounding box center [794, 241] width 294 height 25
paste input "**********"
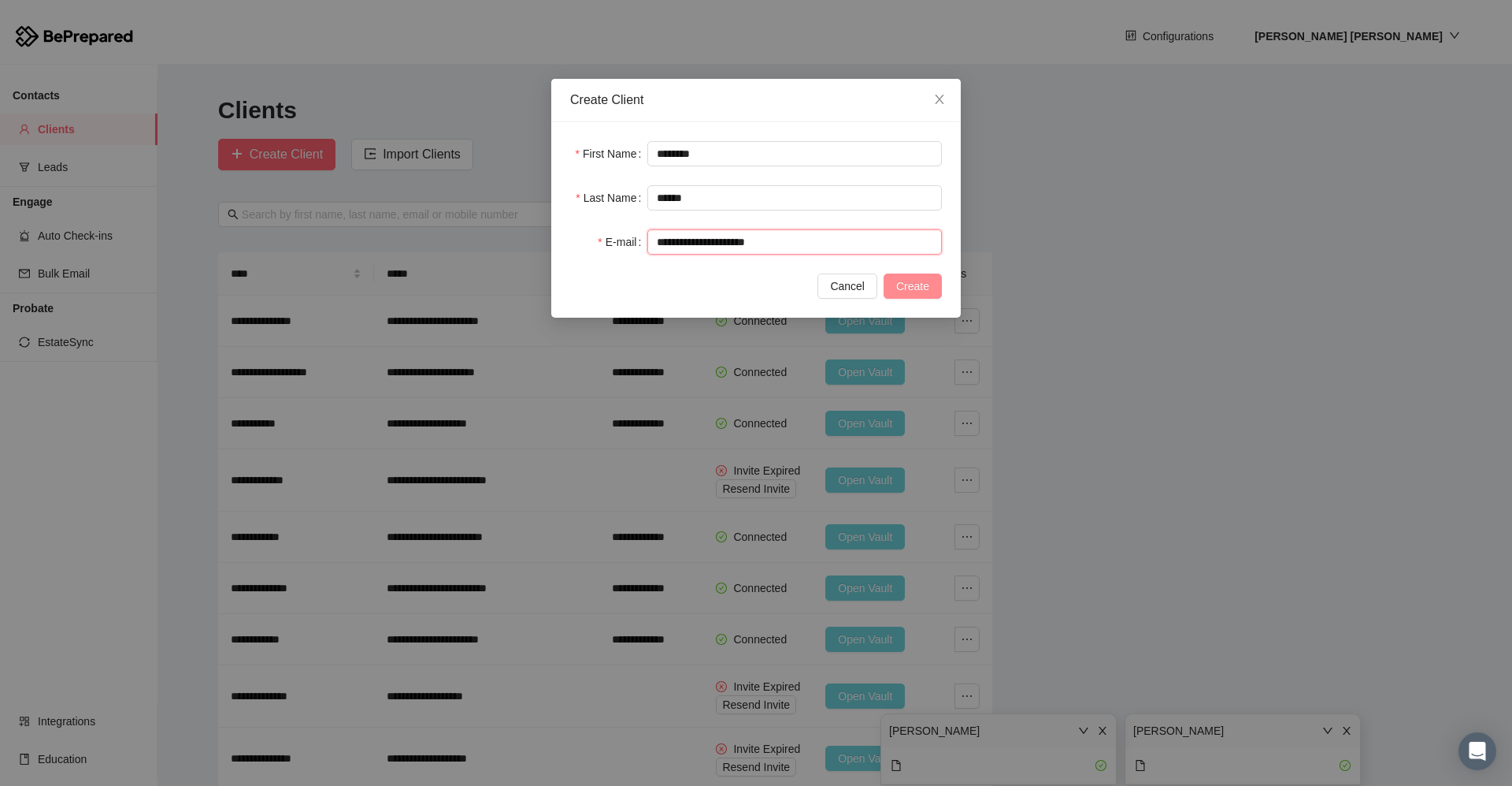
type input "**********"
click at [774, 291] on span "Create" at bounding box center [913, 286] width 33 height 17
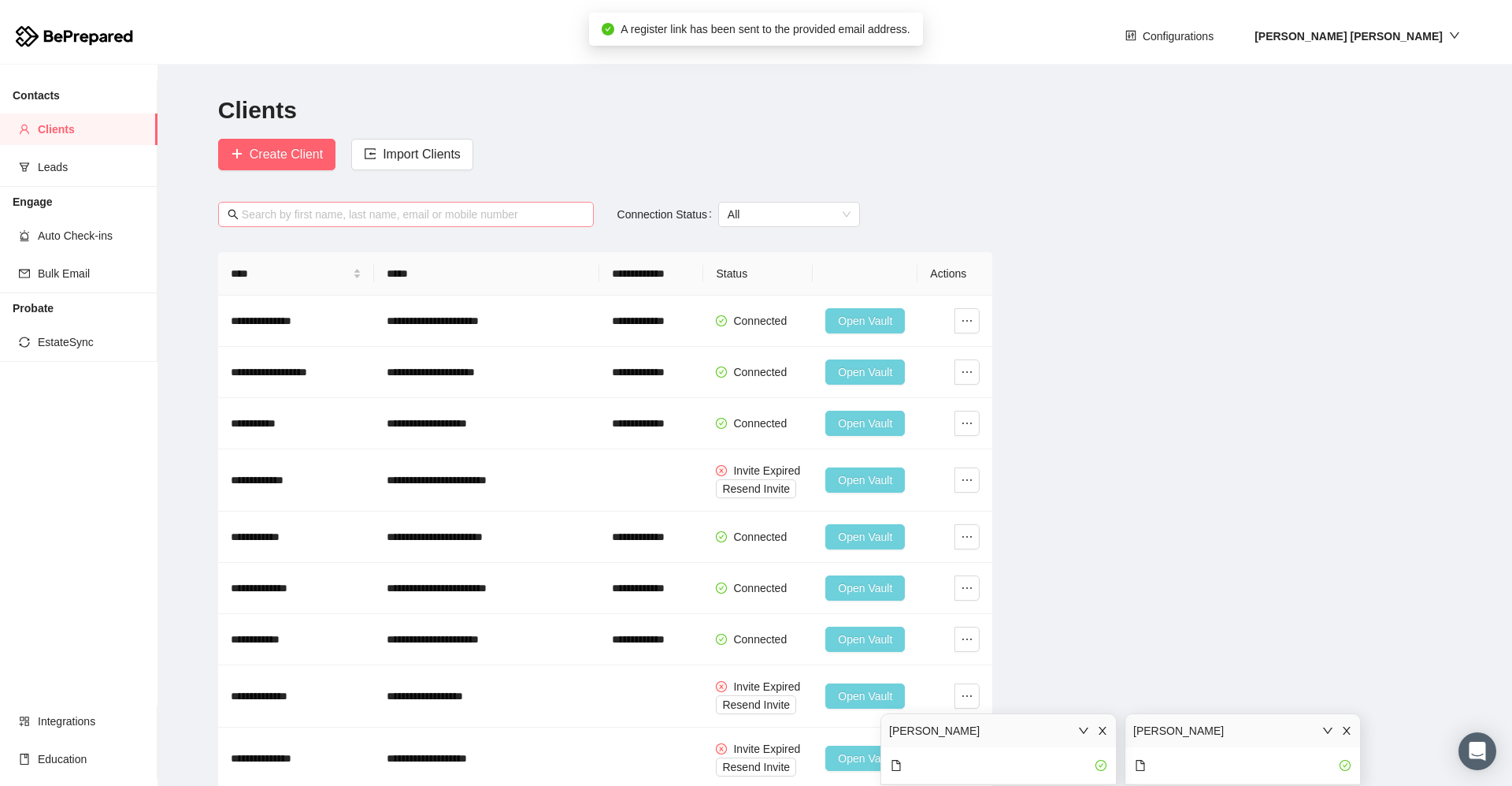
click at [275, 217] on input "text" at bounding box center [413, 215] width 343 height 17
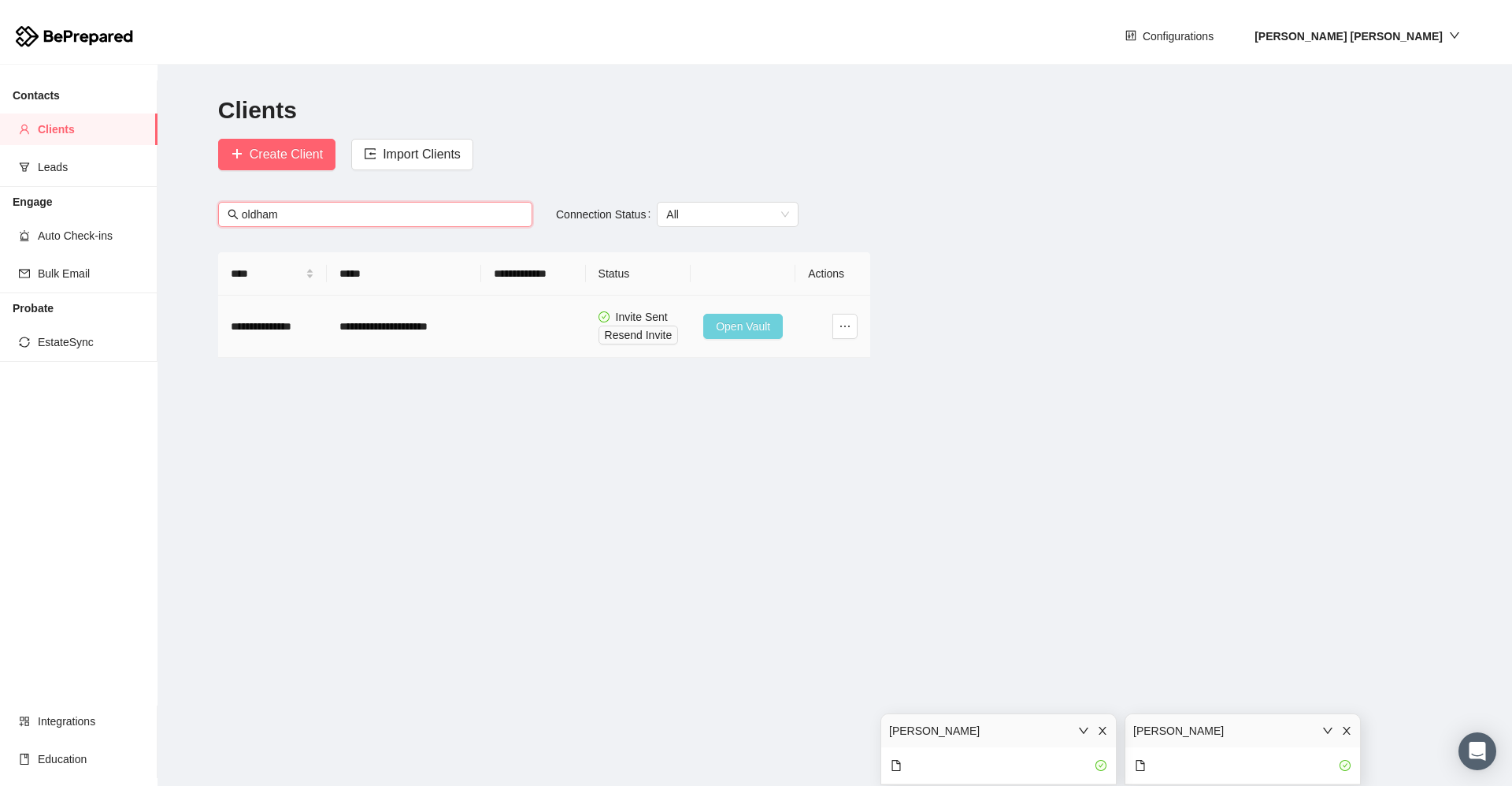
type input "oldham"
click at [744, 333] on span "Open Vault" at bounding box center [743, 326] width 54 height 17
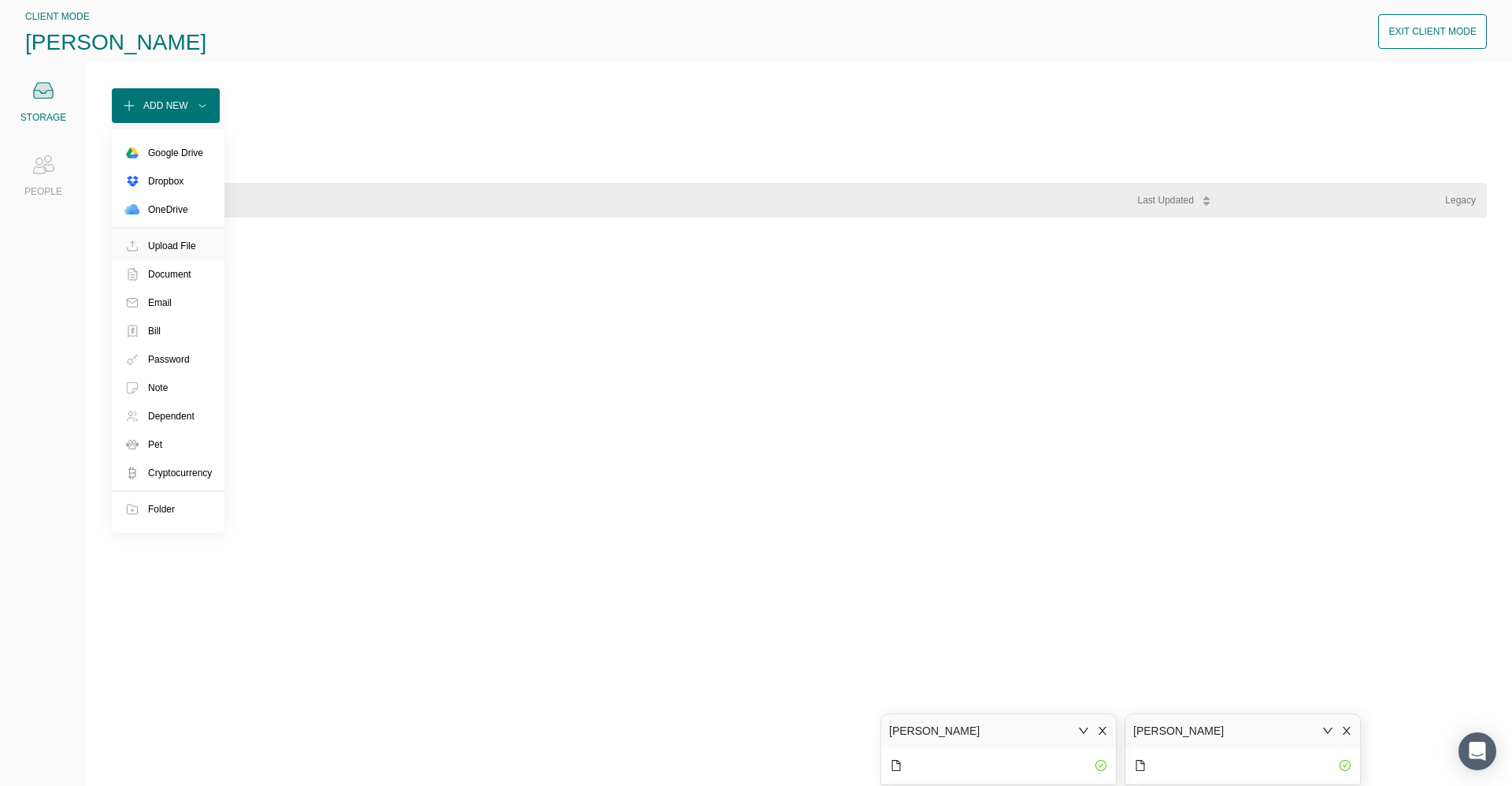
click at [187, 245] on div "Upload File" at bounding box center [172, 245] width 48 height 15
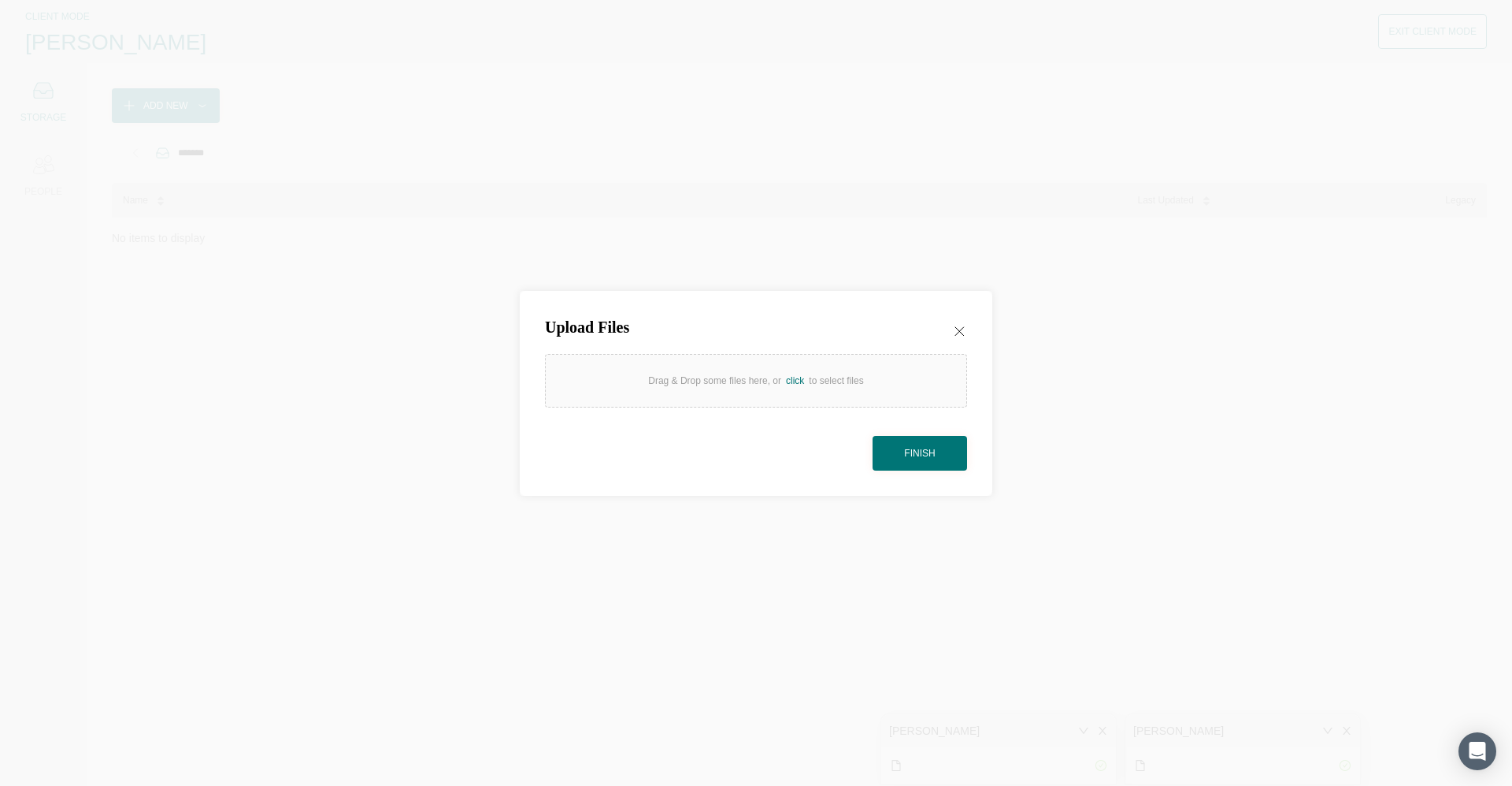
click at [726, 379] on div "Drag & Drop some files here, or click to select files" at bounding box center [756, 380] width 215 height 15
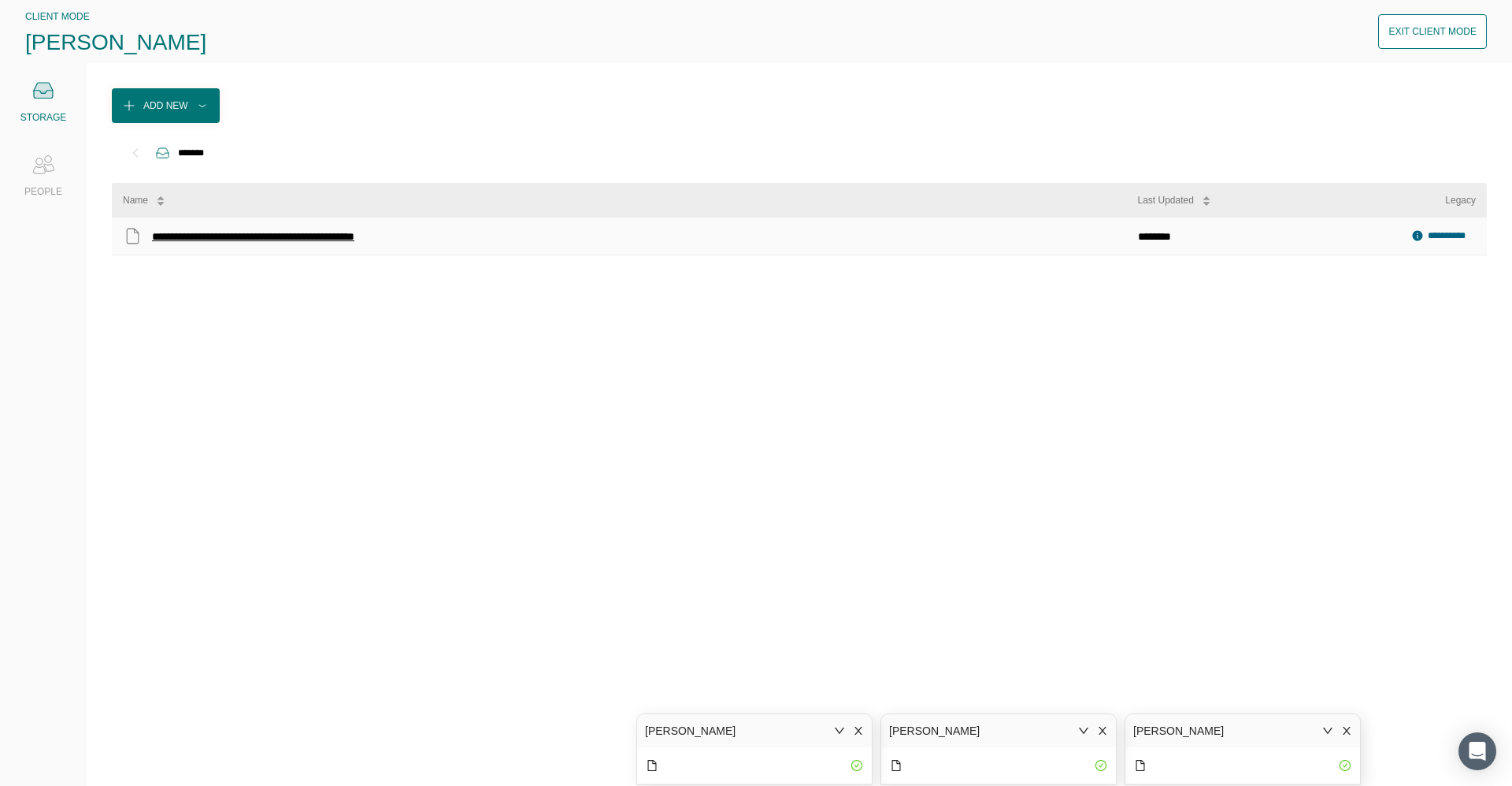
click at [258, 231] on div "**********" at bounding box center [280, 237] width 258 height 21
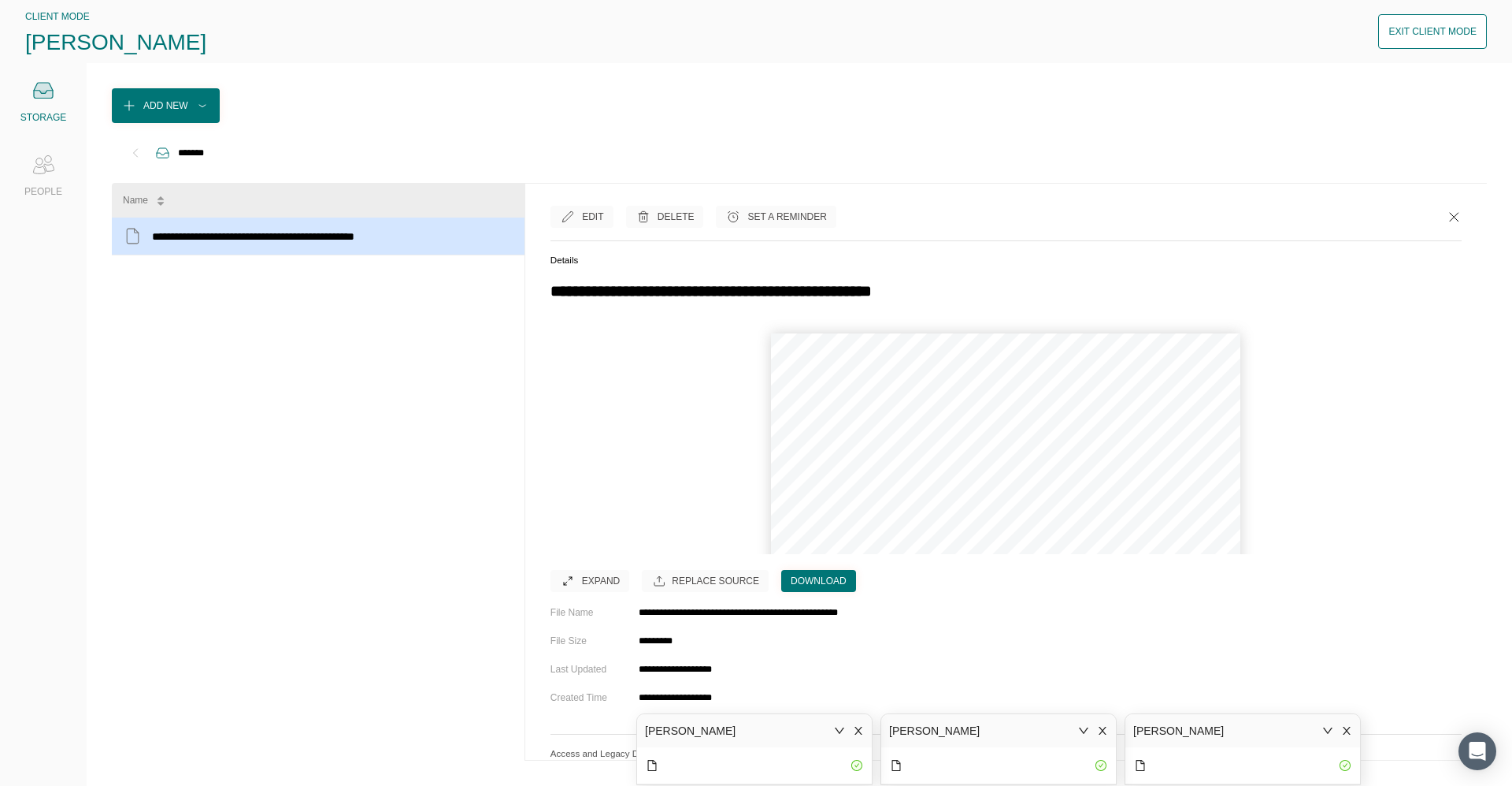
click at [591, 505] on div "Expand" at bounding box center [601, 581] width 38 height 15
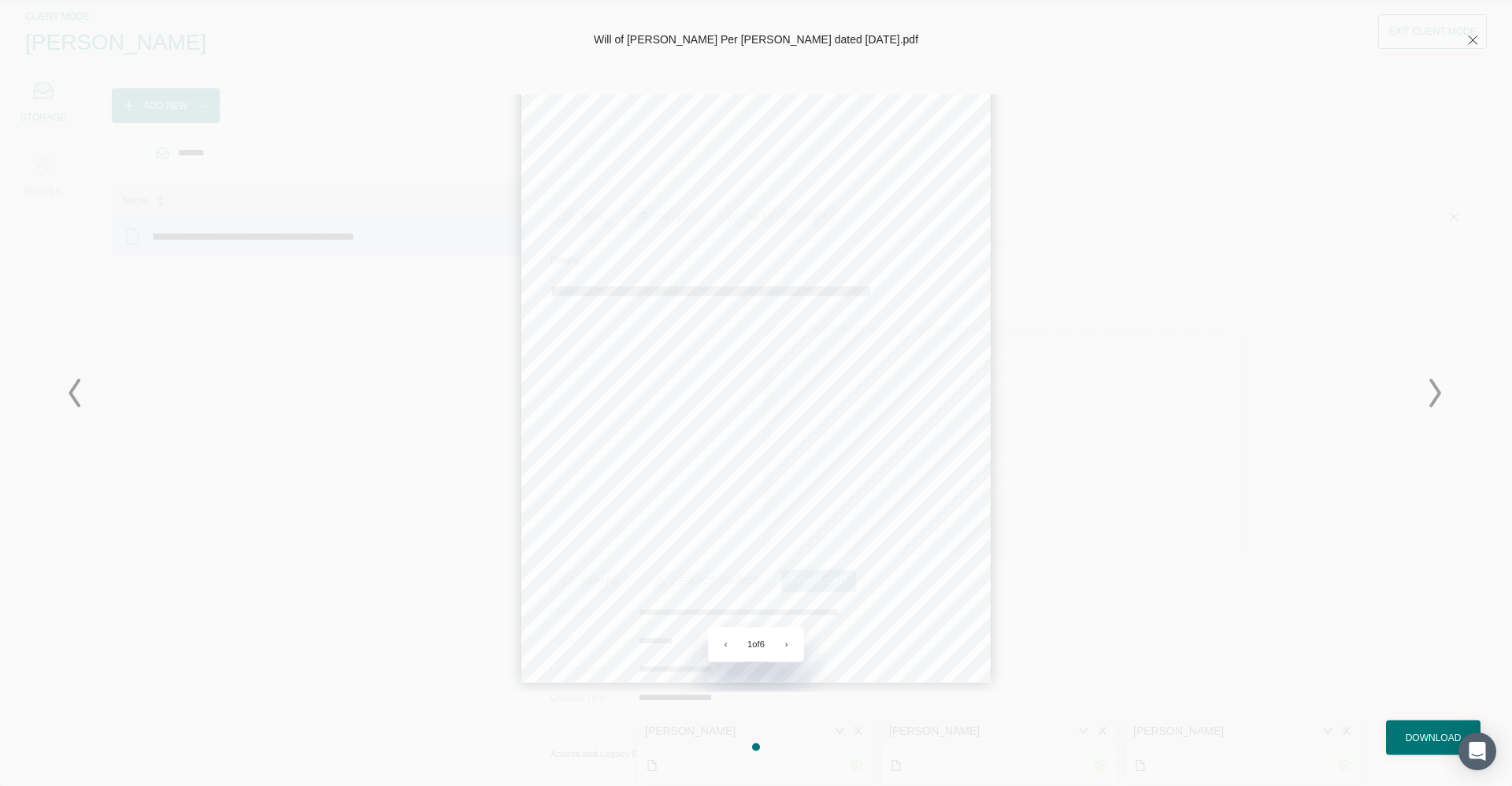
scroll to position [97, 0]
click at [774, 505] on button "›" at bounding box center [786, 644] width 34 height 34
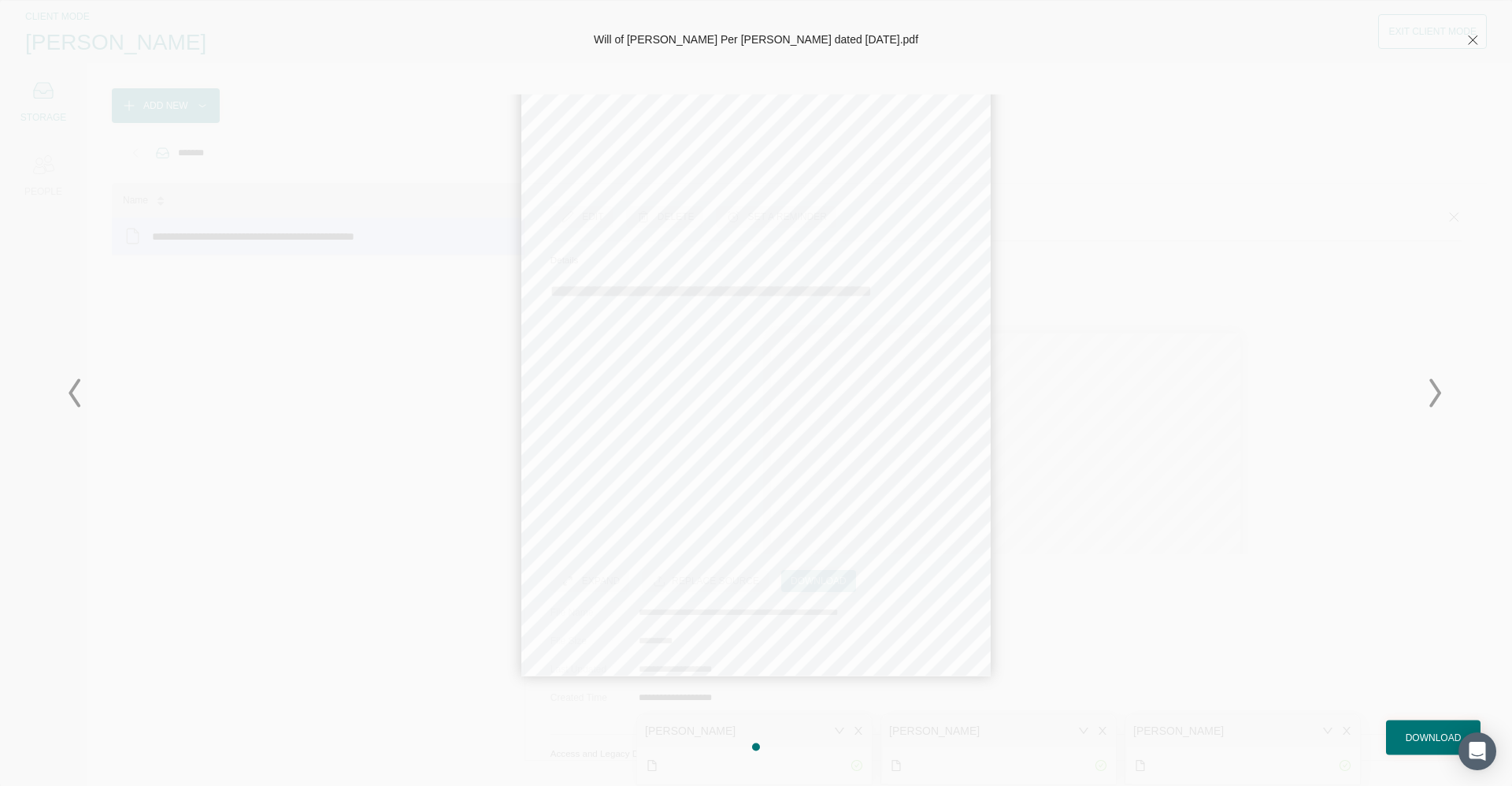
click at [774, 505] on button "›" at bounding box center [786, 644] width 34 height 34
click at [774, 35] on icon at bounding box center [1473, 39] width 15 height 15
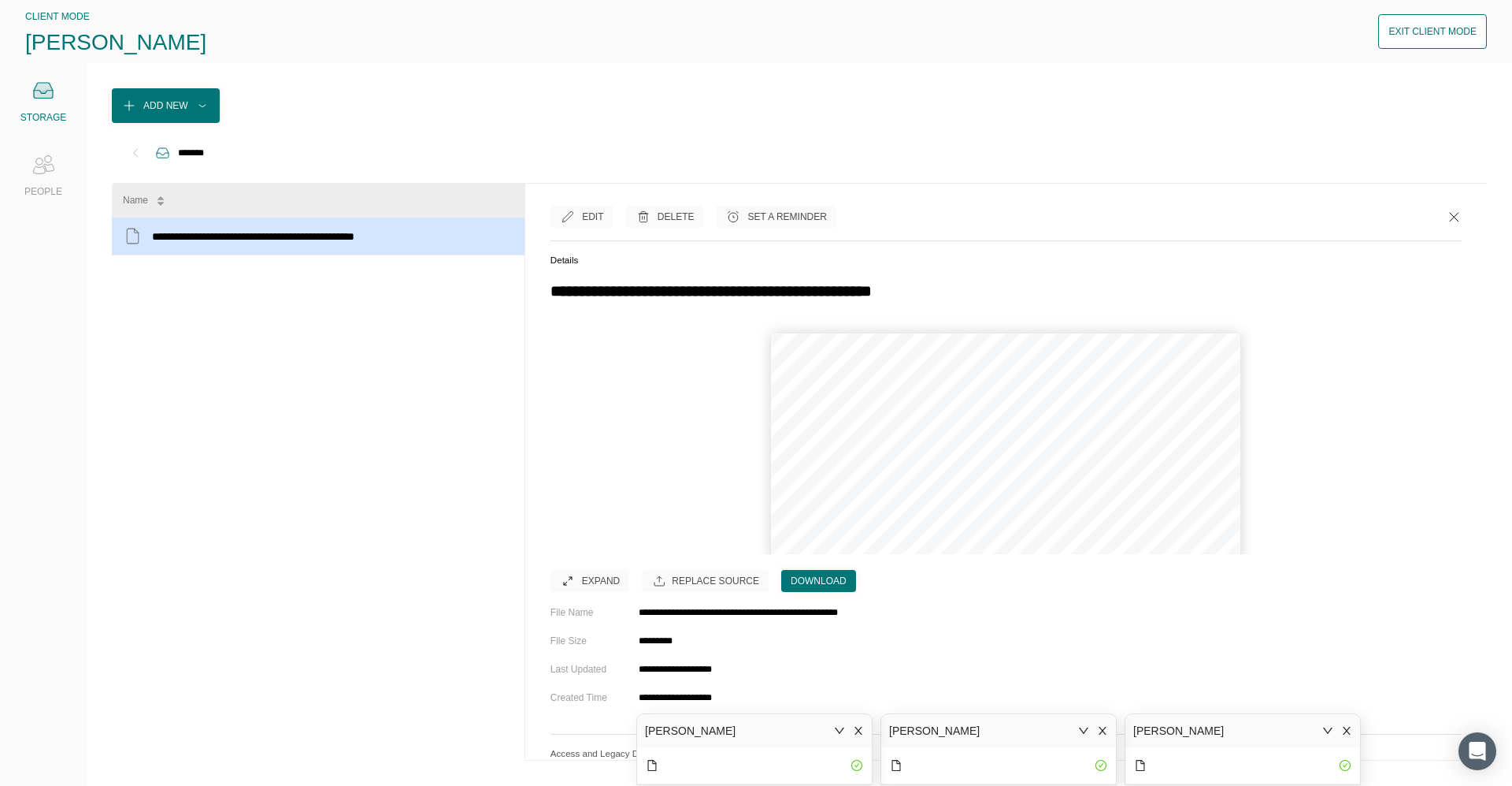
click at [774, 40] on button "Exit Client Mode" at bounding box center [1432, 32] width 109 height 34
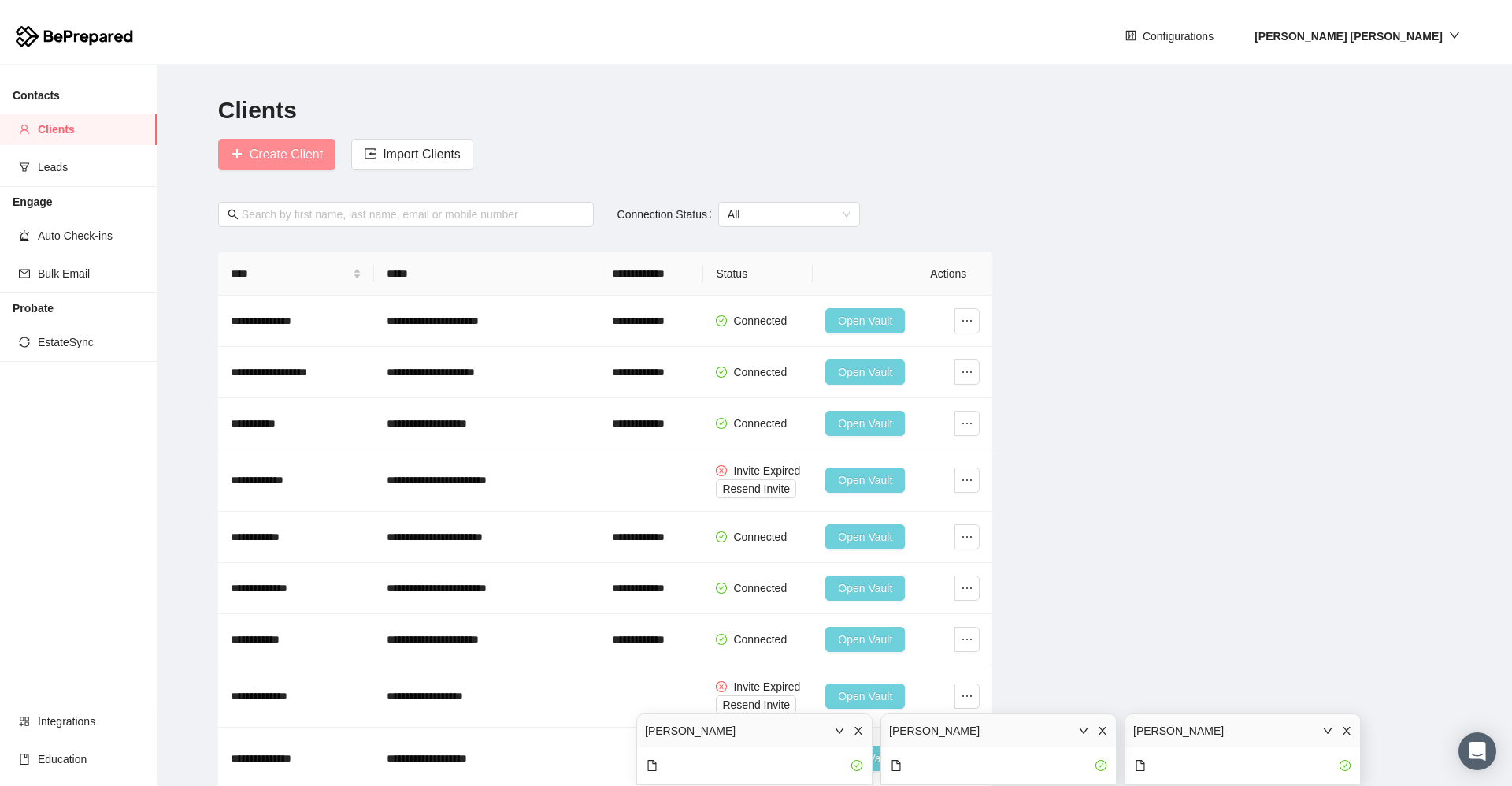
click at [277, 155] on span "Create Client" at bounding box center [286, 154] width 73 height 20
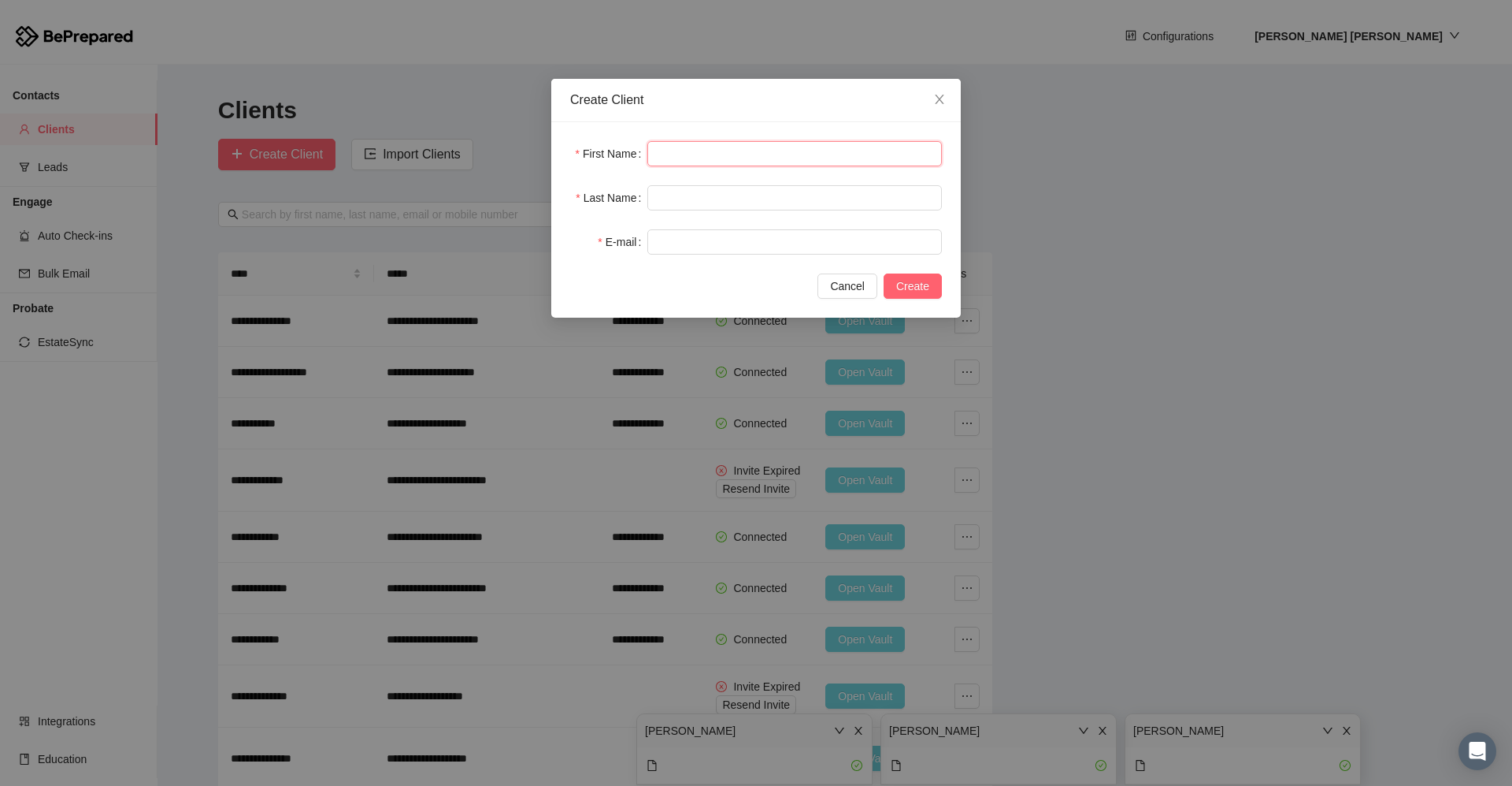
click at [670, 154] on input "text" at bounding box center [794, 153] width 294 height 25
type input "******"
click at [671, 238] on input "text" at bounding box center [794, 241] width 294 height 25
paste input "**********"
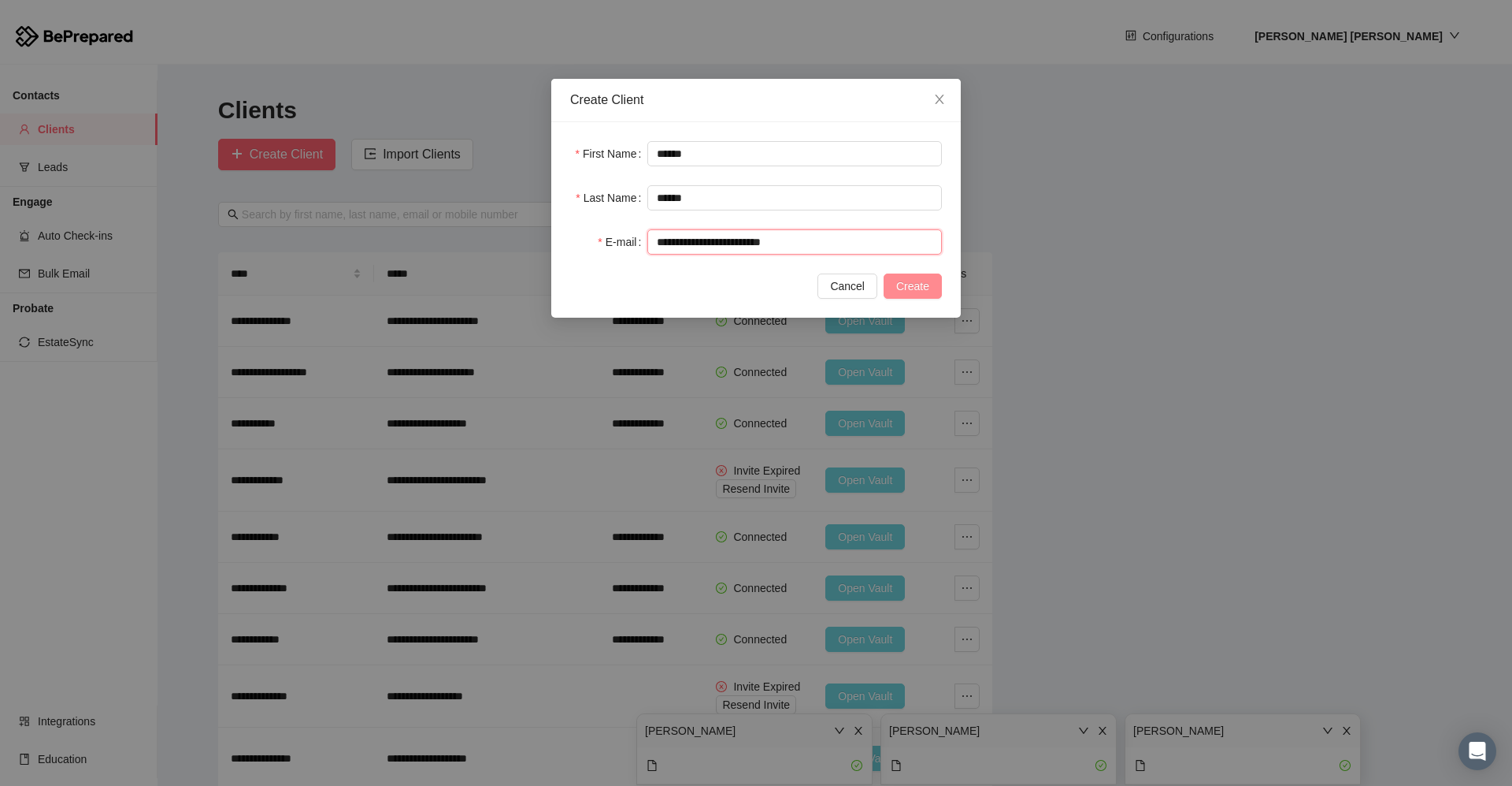
type input "**********"
click at [774, 284] on span "Create" at bounding box center [913, 286] width 33 height 17
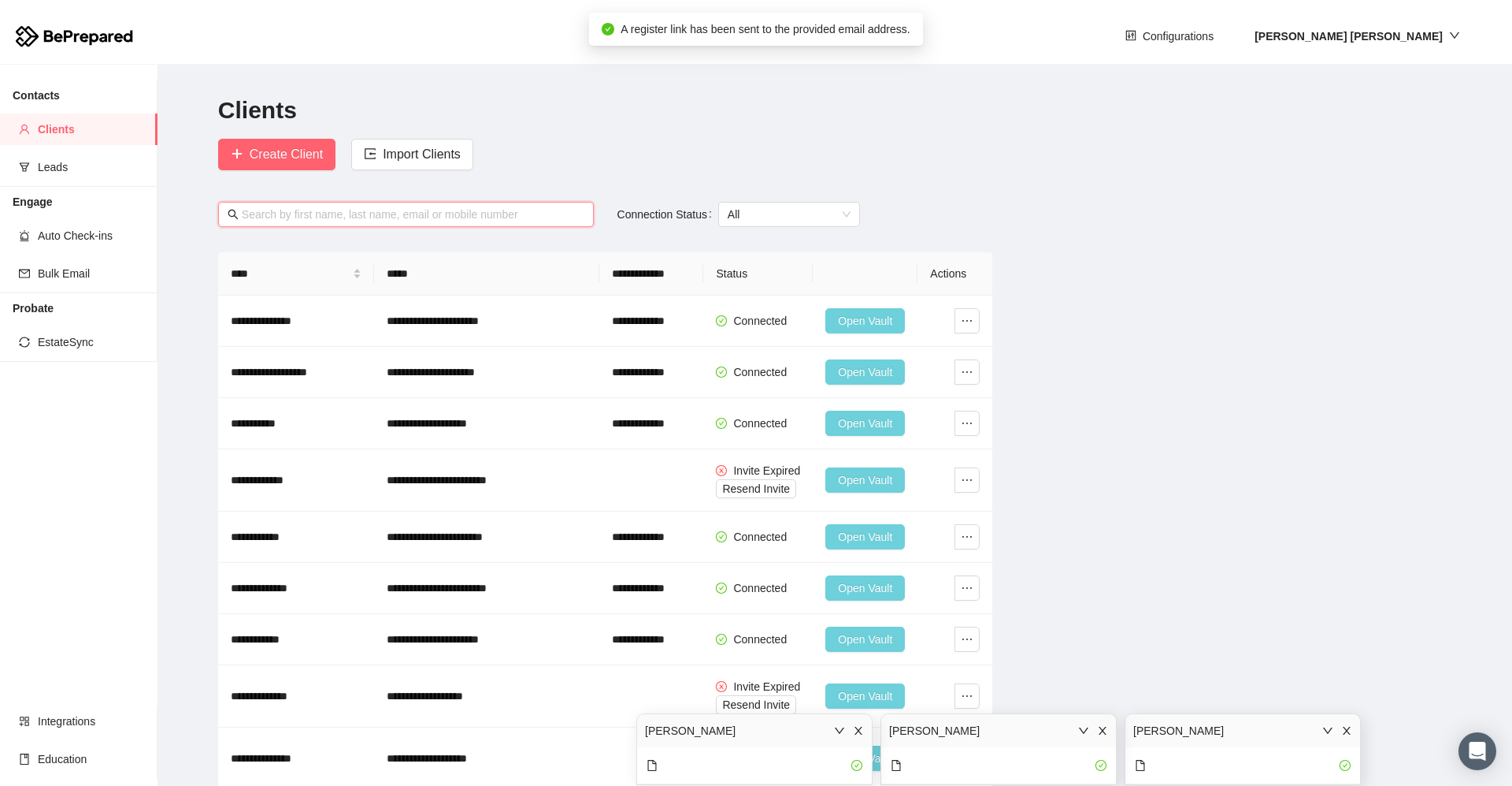
click at [318, 217] on input "text" at bounding box center [413, 215] width 343 height 17
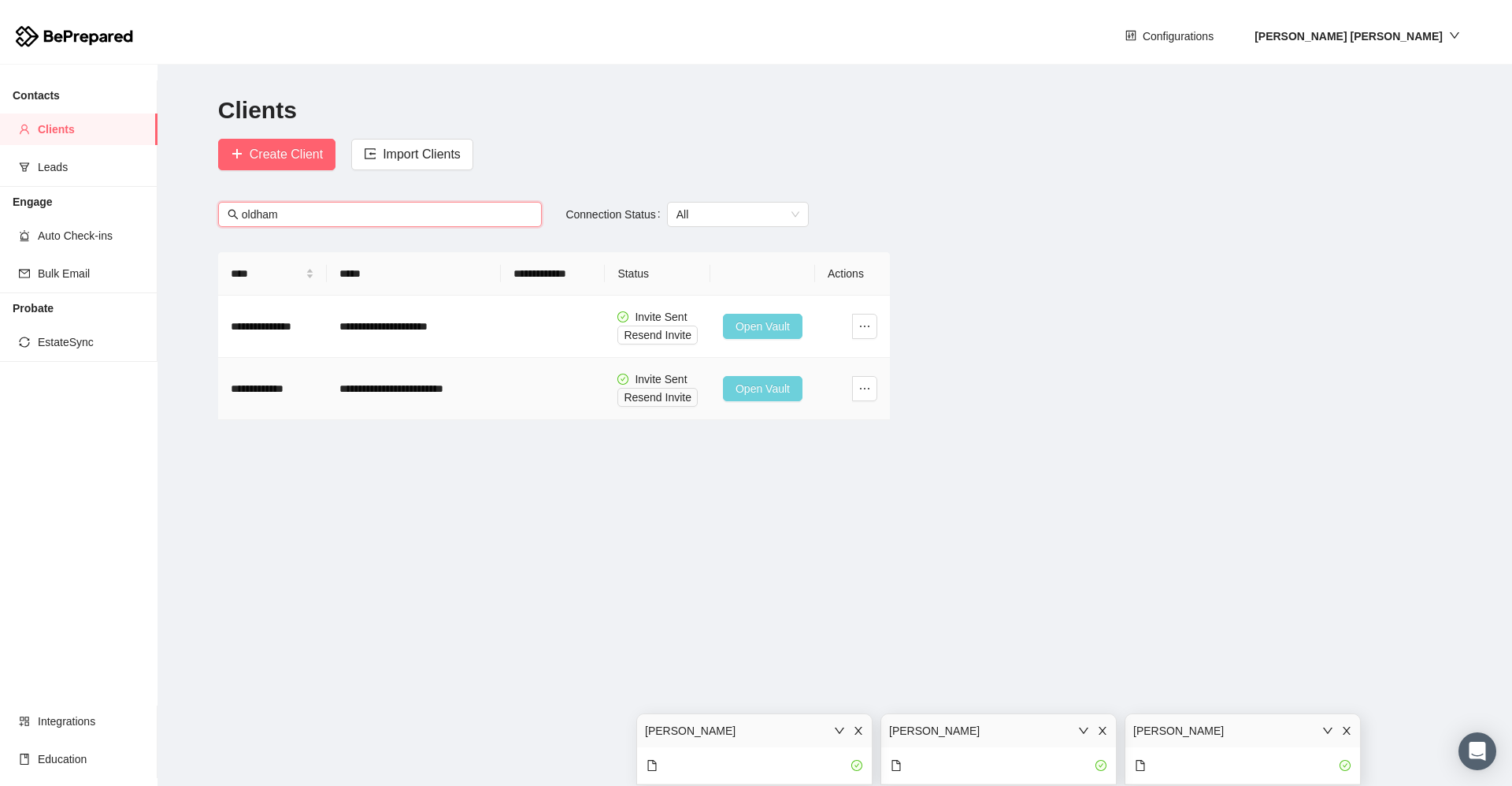
type input "oldham"
click at [750, 385] on span "Open Vault" at bounding box center [762, 389] width 54 height 17
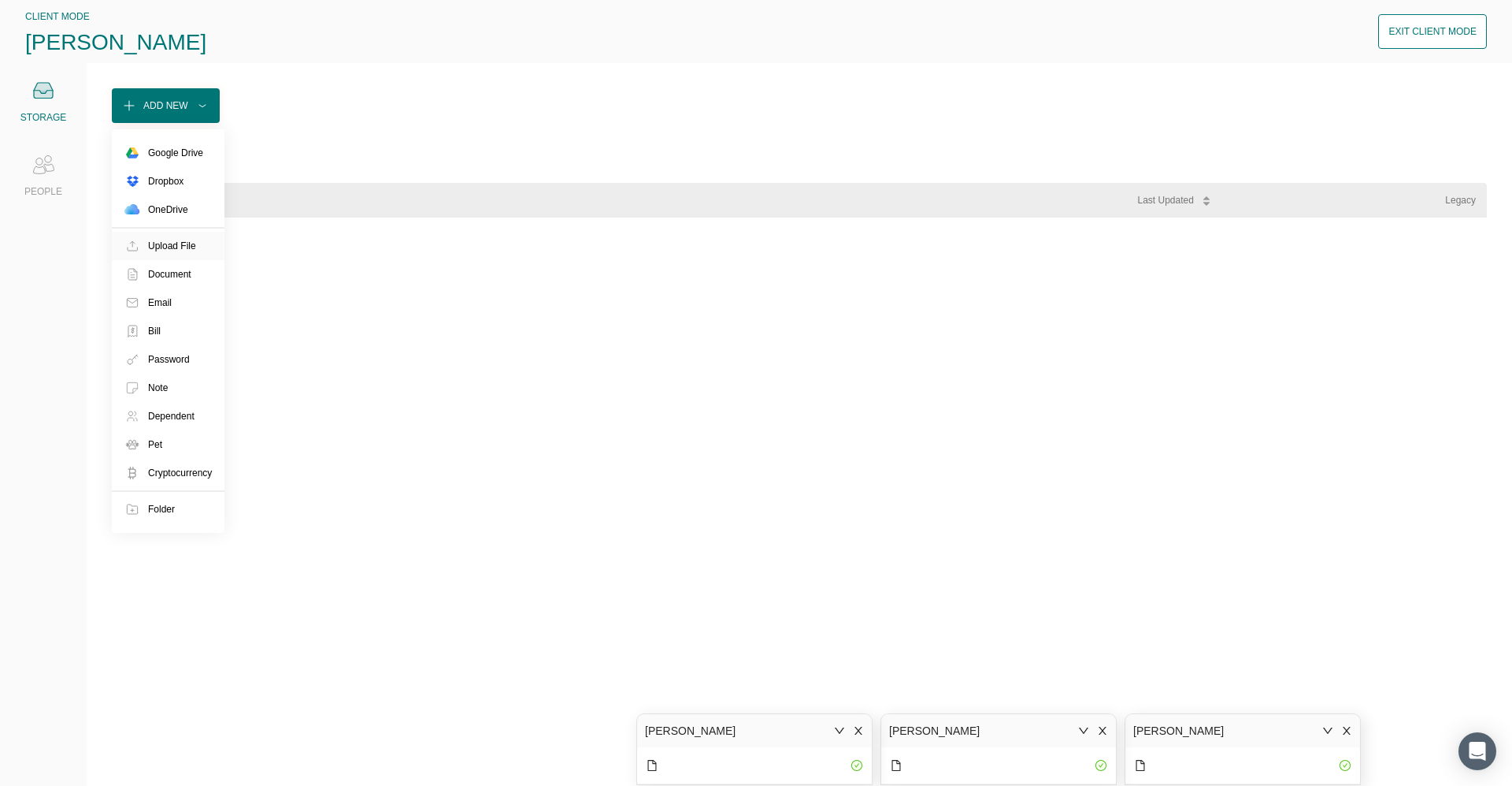
click at [166, 247] on div "Upload File" at bounding box center [172, 245] width 48 height 15
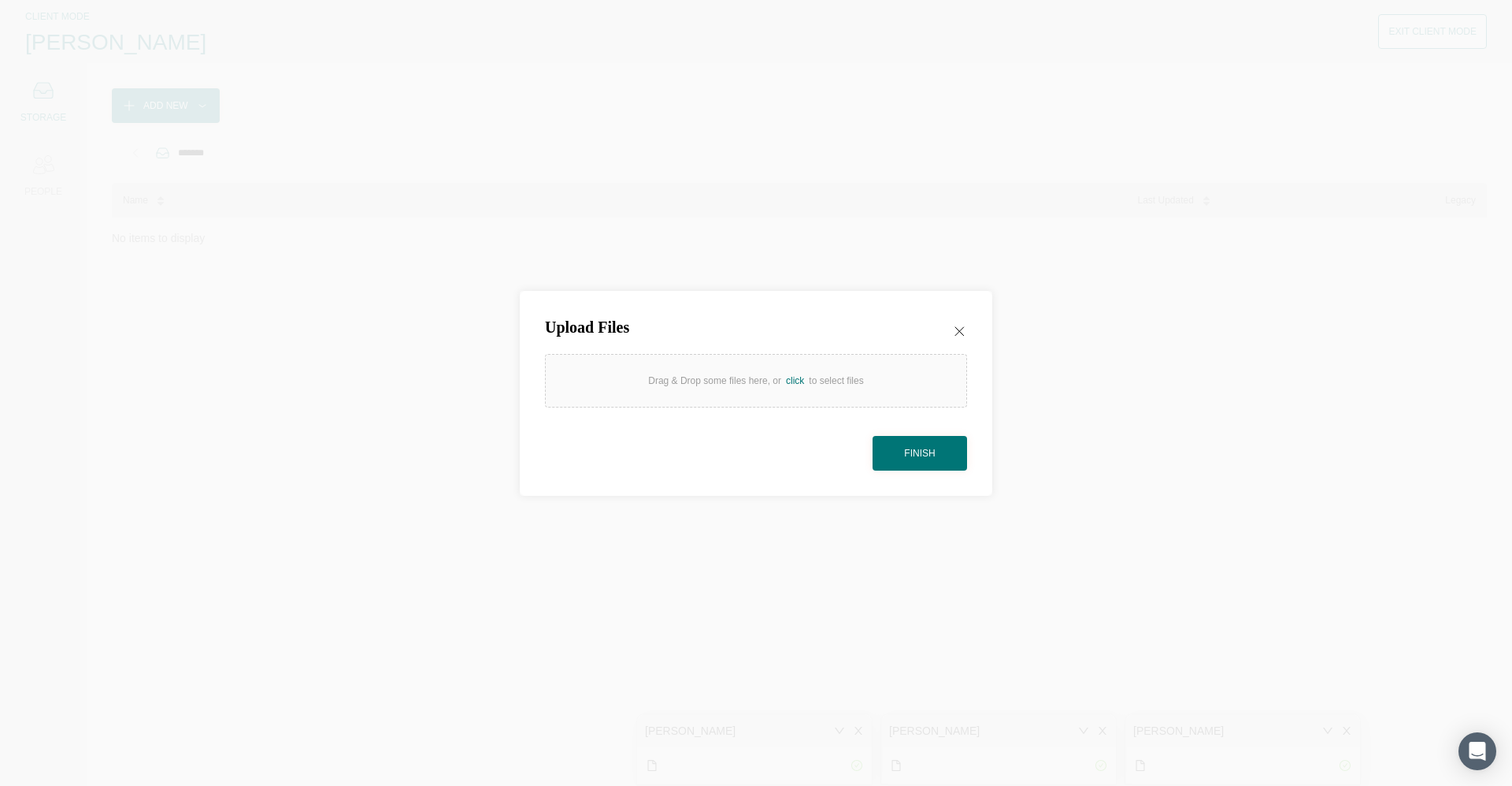
click at [685, 388] on div "Drag & Drop some files here, or click to select files" at bounding box center [756, 380] width 215 height 15
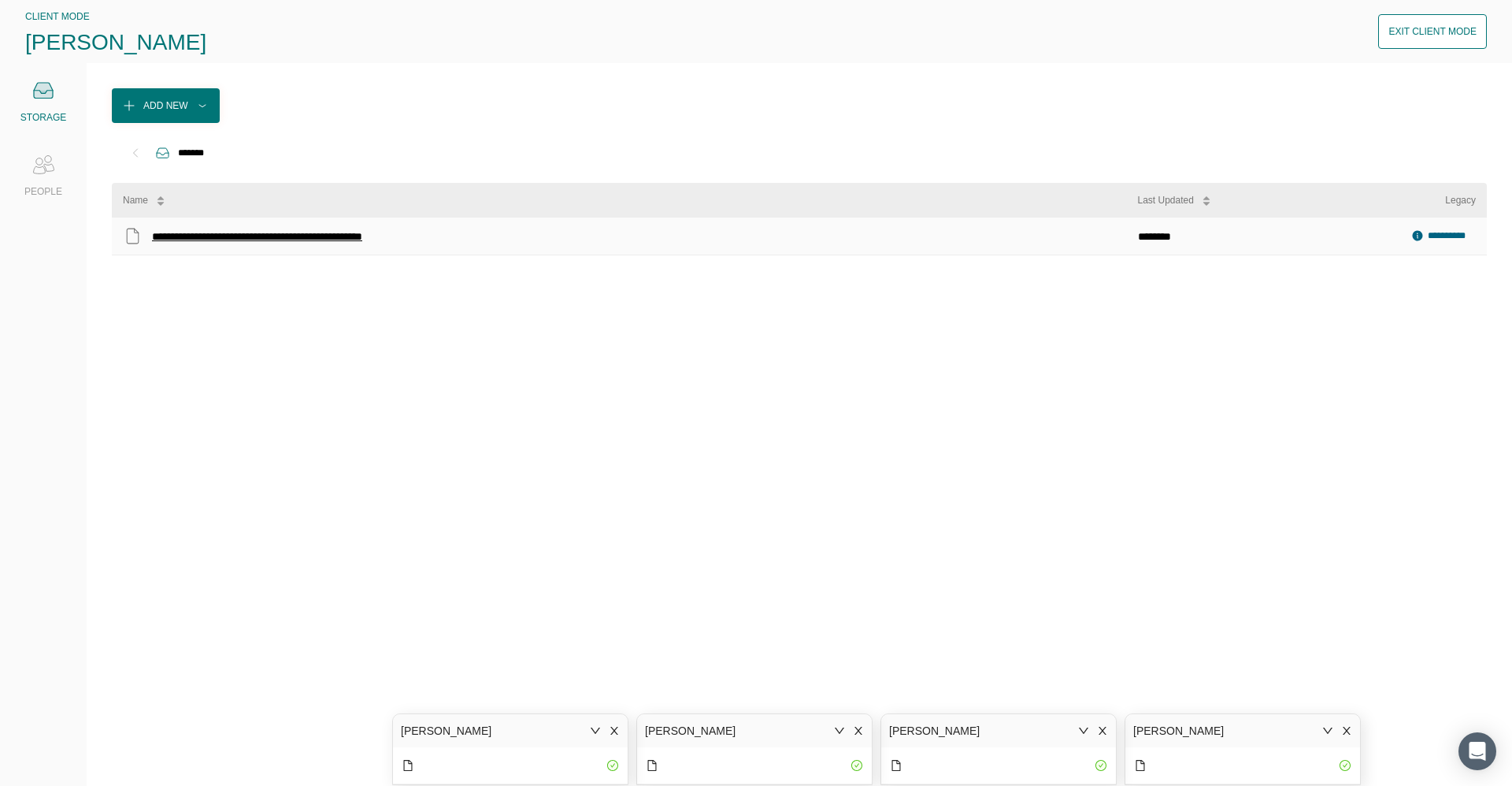
click at [221, 239] on div "**********" at bounding box center [287, 237] width 271 height 21
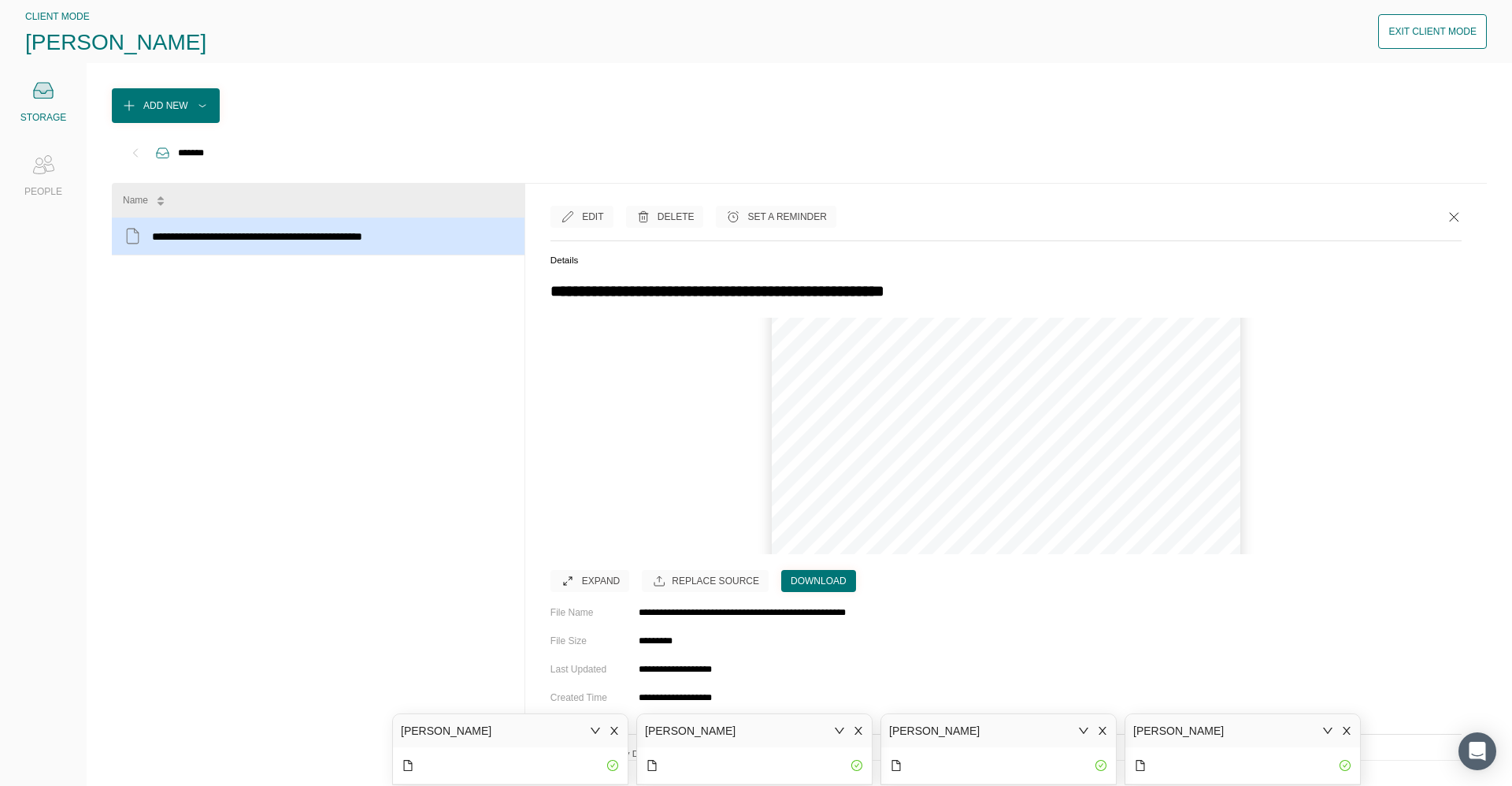
scroll to position [315, 0]
click at [613, 505] on div "Expand" at bounding box center [601, 581] width 38 height 15
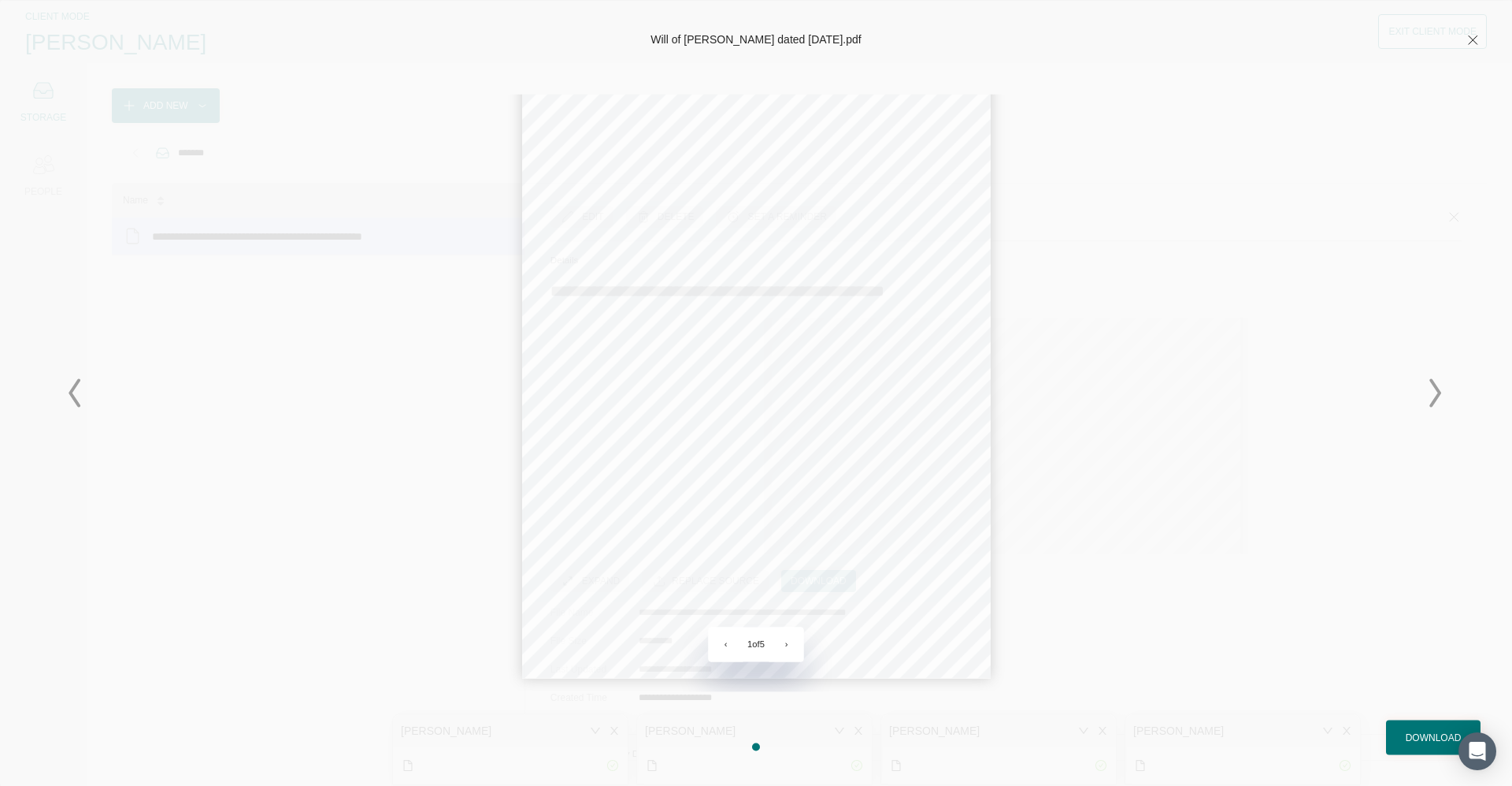
scroll to position [97, 0]
click at [774, 505] on button "›" at bounding box center [786, 644] width 34 height 34
click at [774, 505] on button "›" at bounding box center [786, 644] width 34 height 34
click at [764, 505] on div "‹ 4 of 5 ›" at bounding box center [756, 644] width 95 height 34
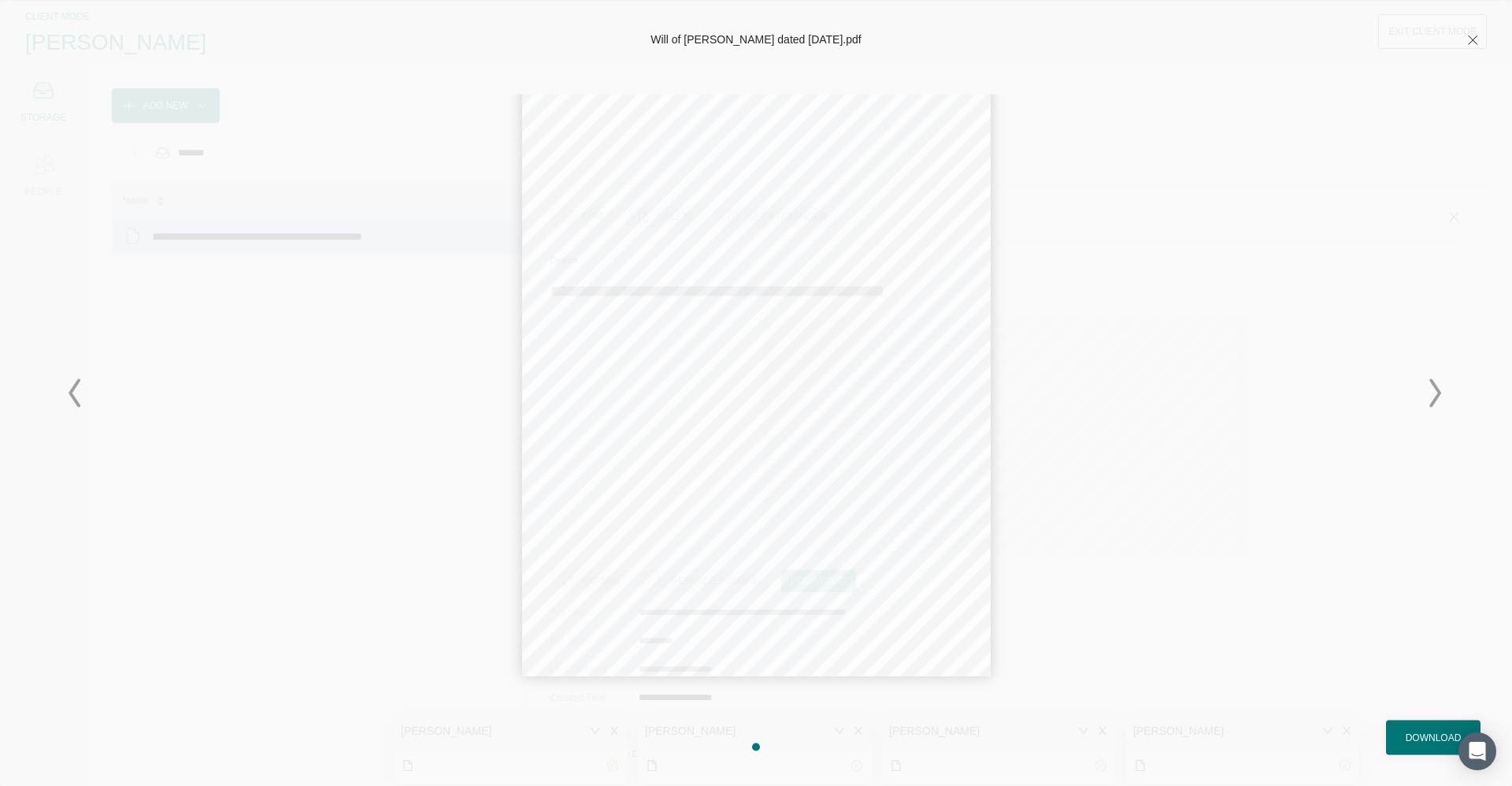
click at [770, 505] on div "‹ 4 of 5 ›" at bounding box center [756, 644] width 95 height 34
click at [765, 505] on div "‹ 4 of 5 ›" at bounding box center [756, 644] width 95 height 34
click at [774, 505] on button "›" at bounding box center [786, 644] width 34 height 34
click at [774, 39] on icon at bounding box center [1473, 39] width 9 height 9
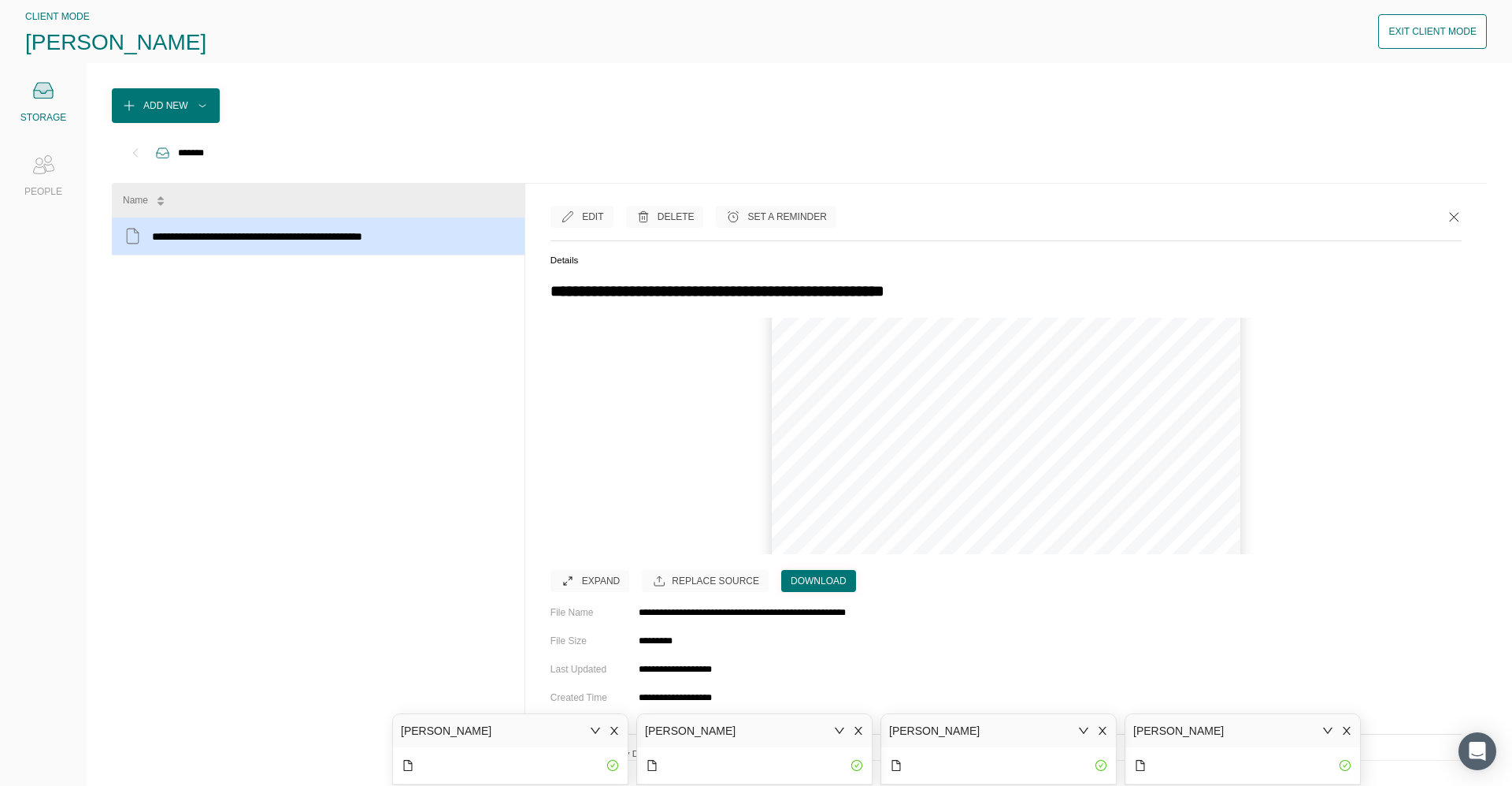
click at [774, 42] on button "Exit Client Mode" at bounding box center [1432, 32] width 109 height 34
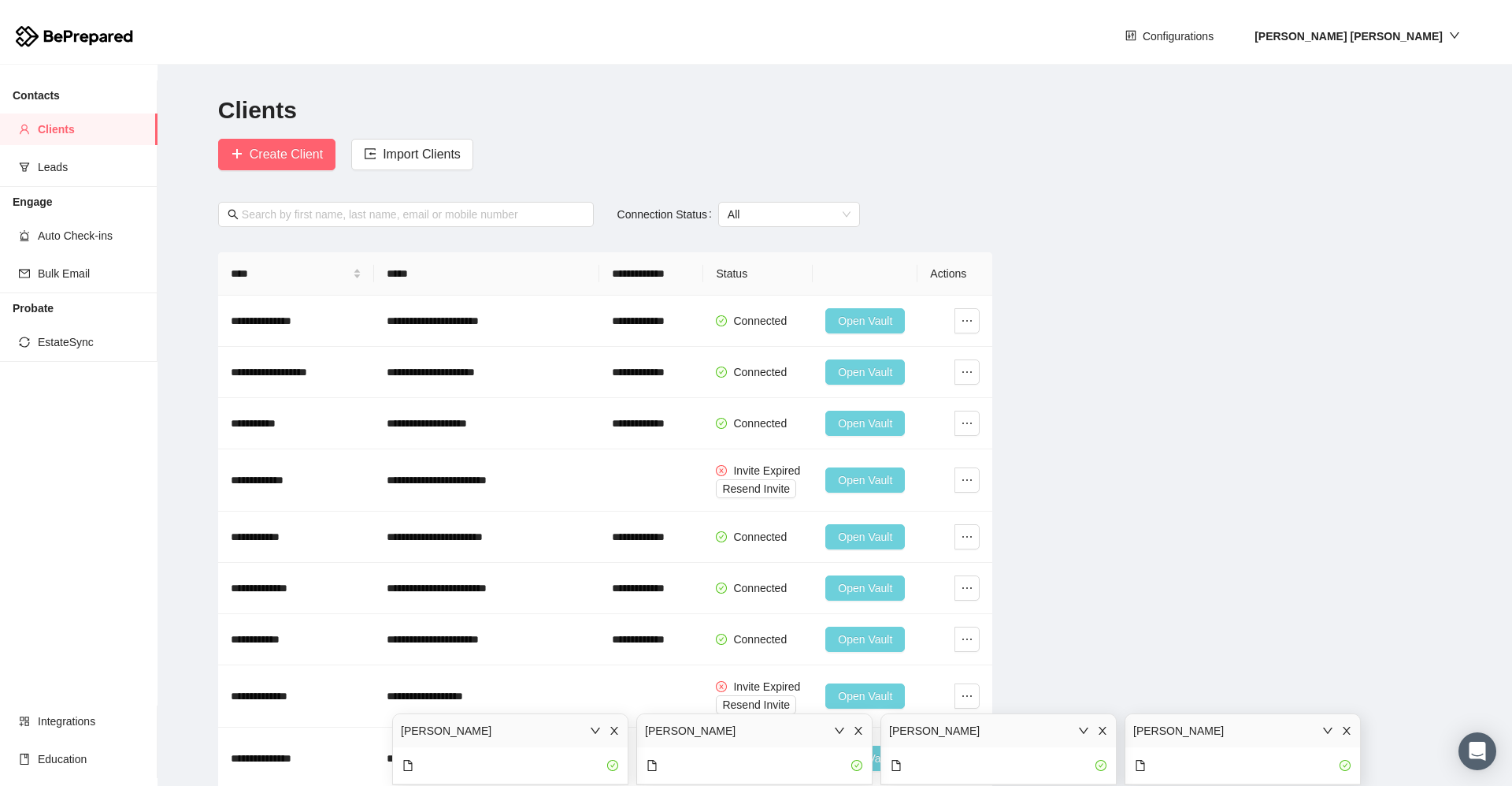
click at [612, 505] on icon "close" at bounding box center [614, 730] width 11 height 11
click at [774, 505] on icon "close" at bounding box center [858, 730] width 11 height 11
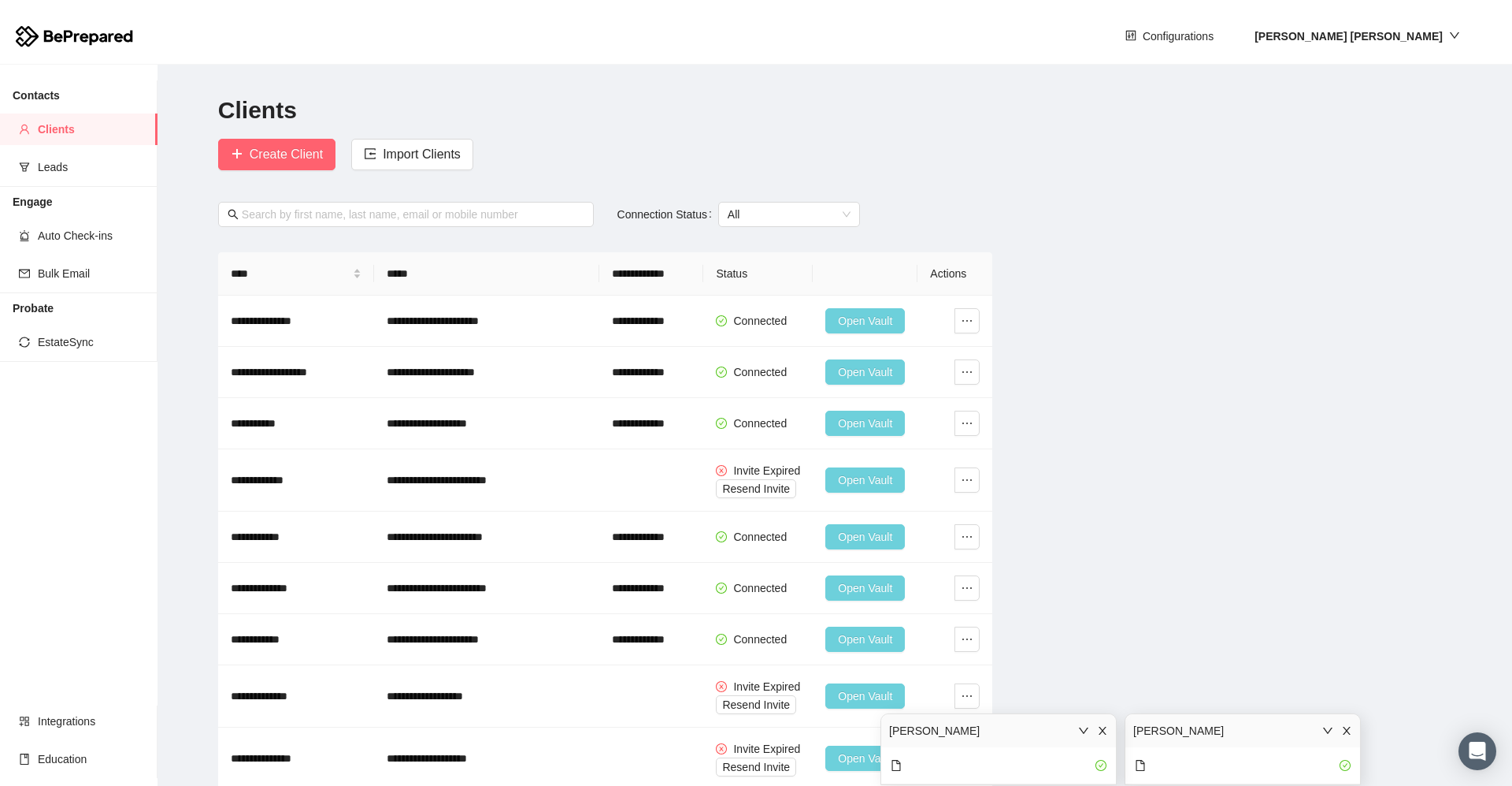
click at [774, 505] on icon "close" at bounding box center [1102, 730] width 11 height 11
click at [774, 505] on icon "close" at bounding box center [1346, 730] width 11 height 11
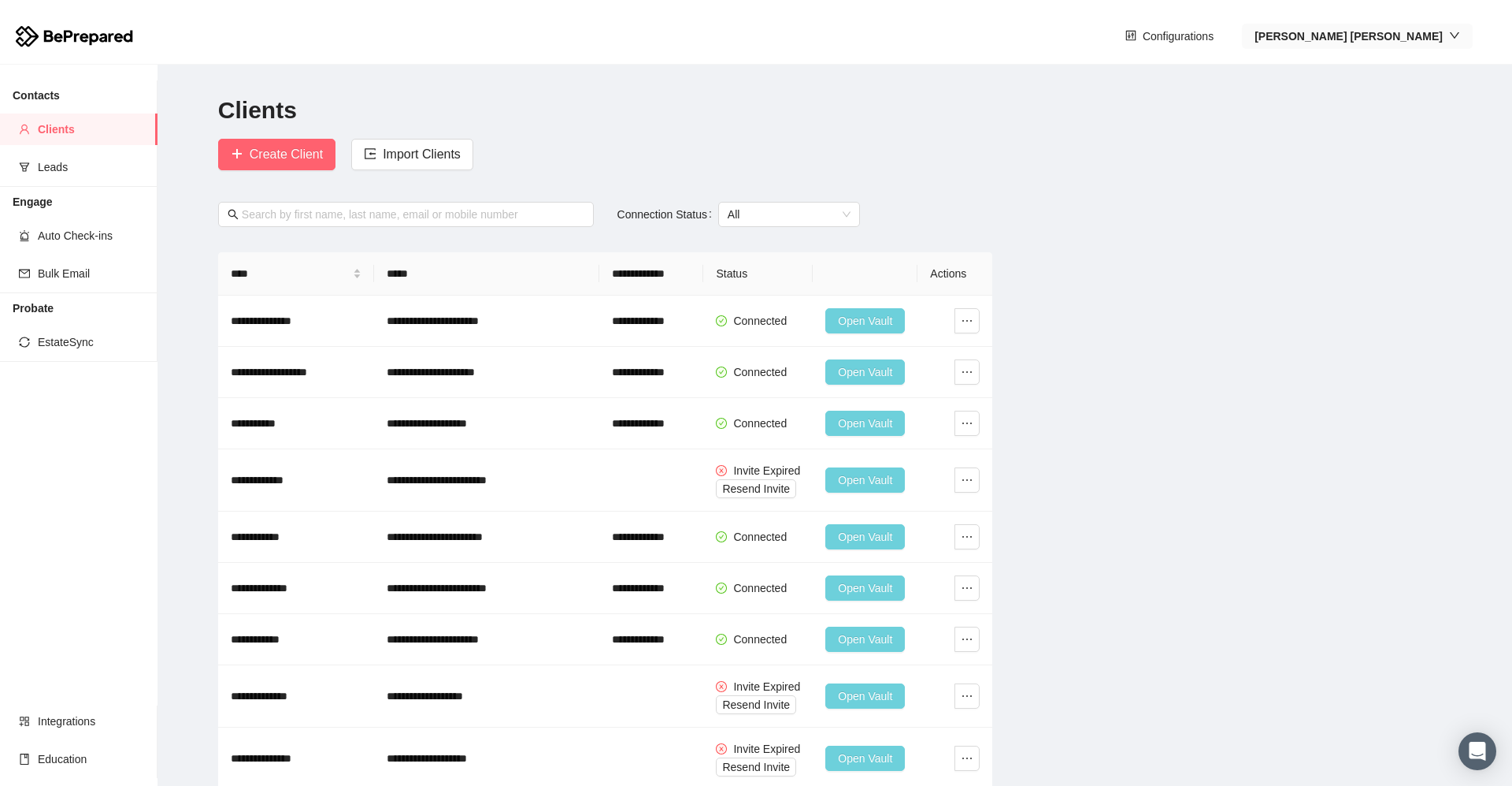
click at [774, 38] on strong "[PERSON_NAME]" at bounding box center [1349, 36] width 189 height 13
click at [774, 121] on span "Logout" at bounding box center [1414, 118] width 98 height 17
